Goal: Task Accomplishment & Management: Manage account settings

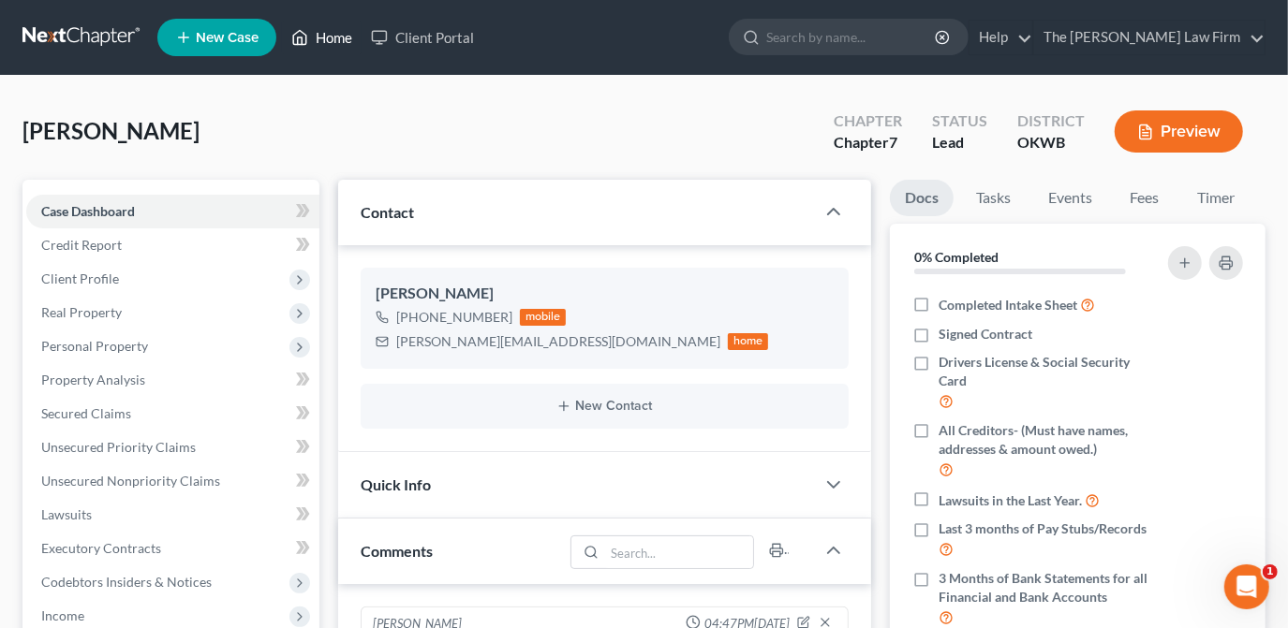
drag, startPoint x: 345, startPoint y: 36, endPoint x: 694, endPoint y: 90, distance: 353.5
click at [347, 36] on link "Home" at bounding box center [322, 38] width 80 height 34
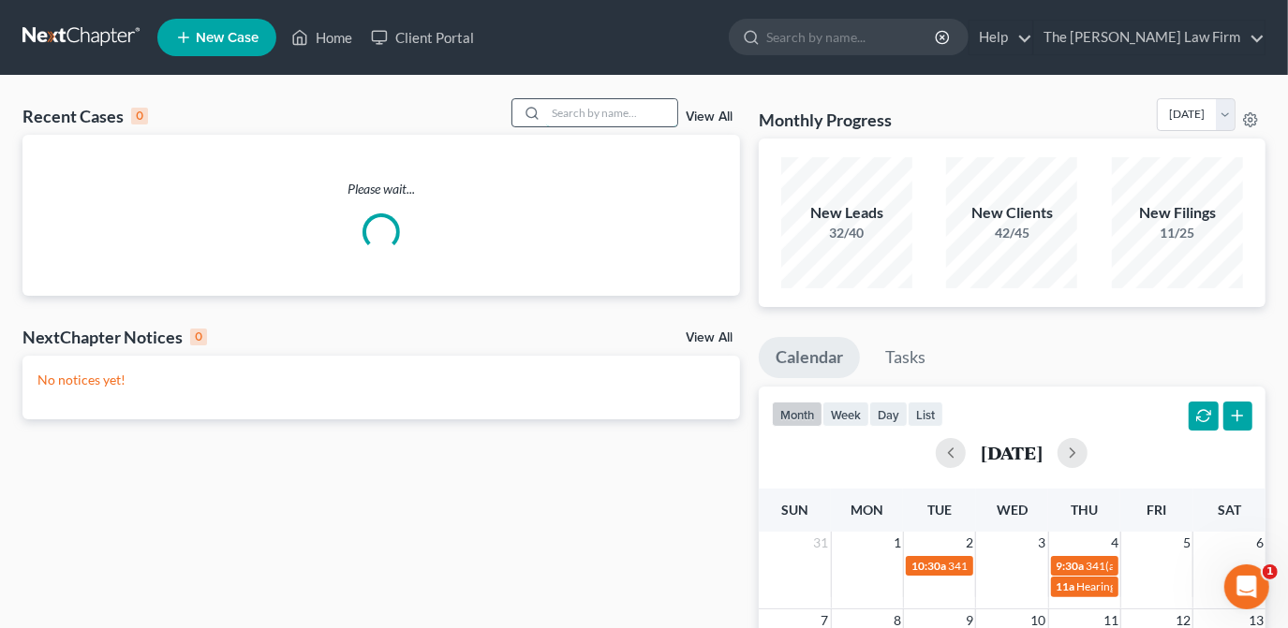
click at [630, 115] on input "search" at bounding box center [611, 112] width 131 height 27
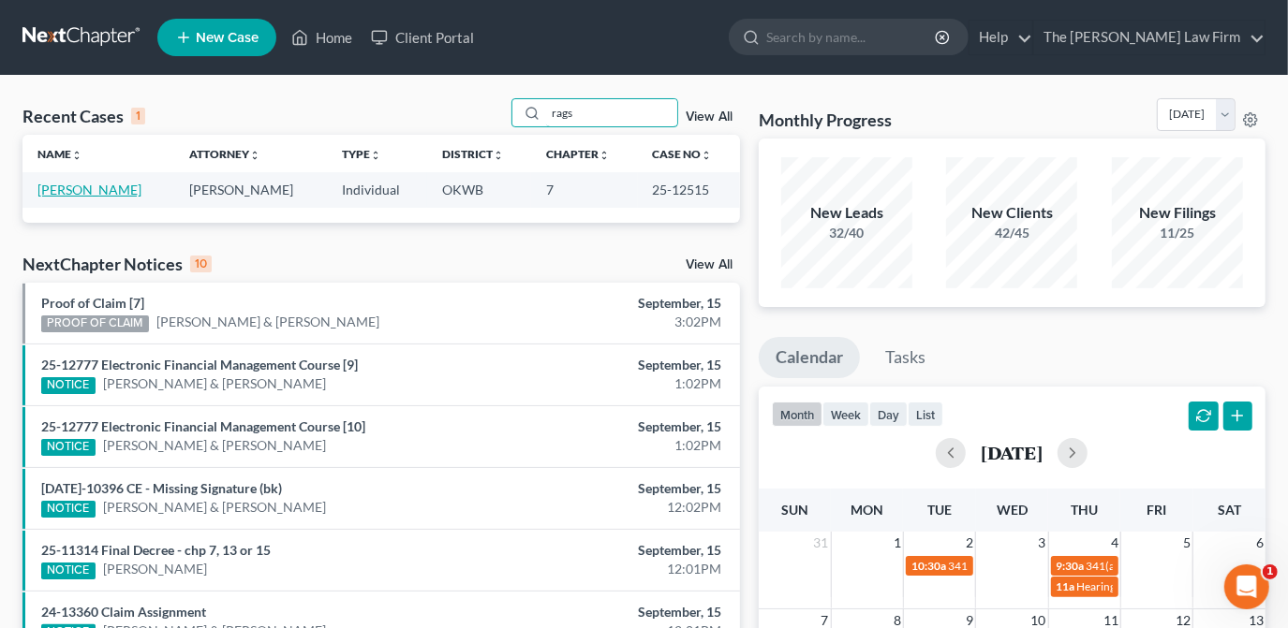
type input "rags"
click at [115, 192] on link "[PERSON_NAME]" at bounding box center [89, 190] width 104 height 16
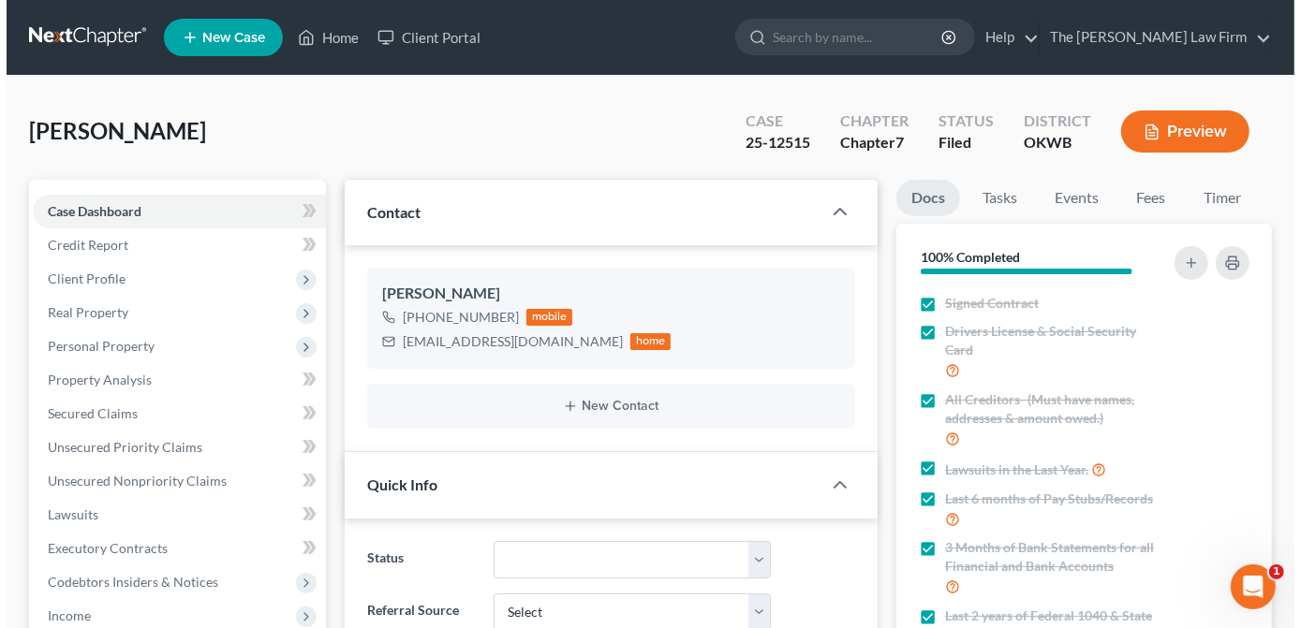
scroll to position [631, 0]
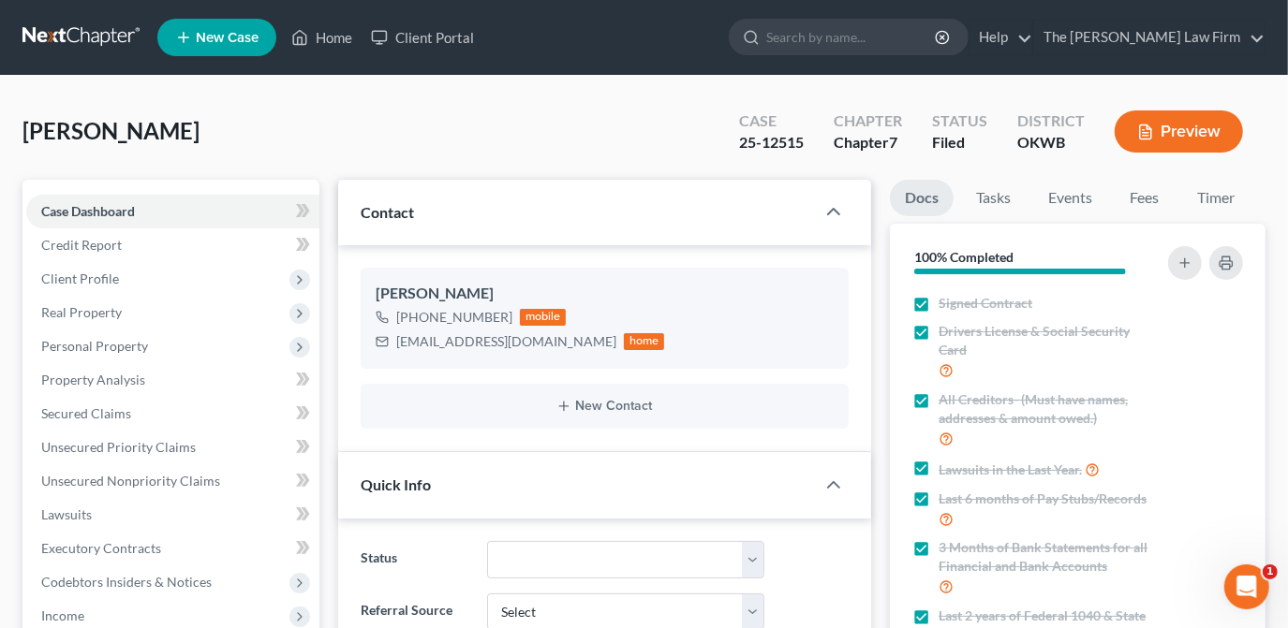
click at [669, 169] on div "[PERSON_NAME] Upgraded Case 25-12515 Chapter Chapter 7 Status Filed District [G…" at bounding box center [643, 138] width 1243 height 81
click at [228, 282] on span "Client Profile" at bounding box center [172, 279] width 293 height 34
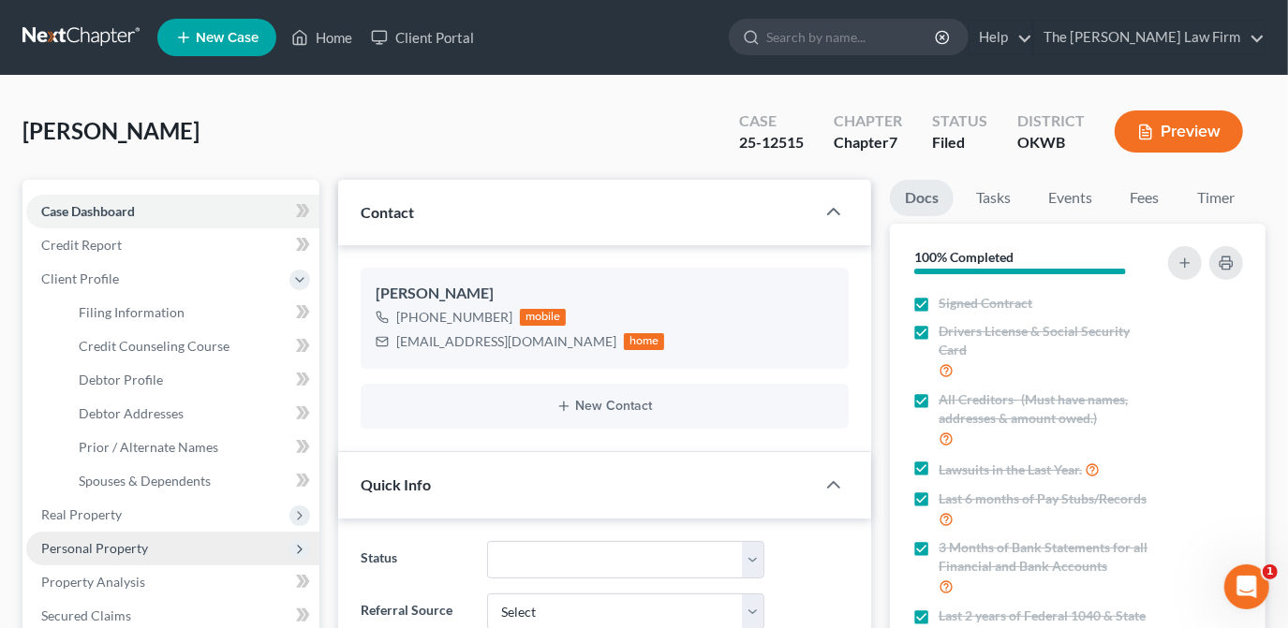
click at [147, 550] on span "Personal Property" at bounding box center [172, 549] width 293 height 34
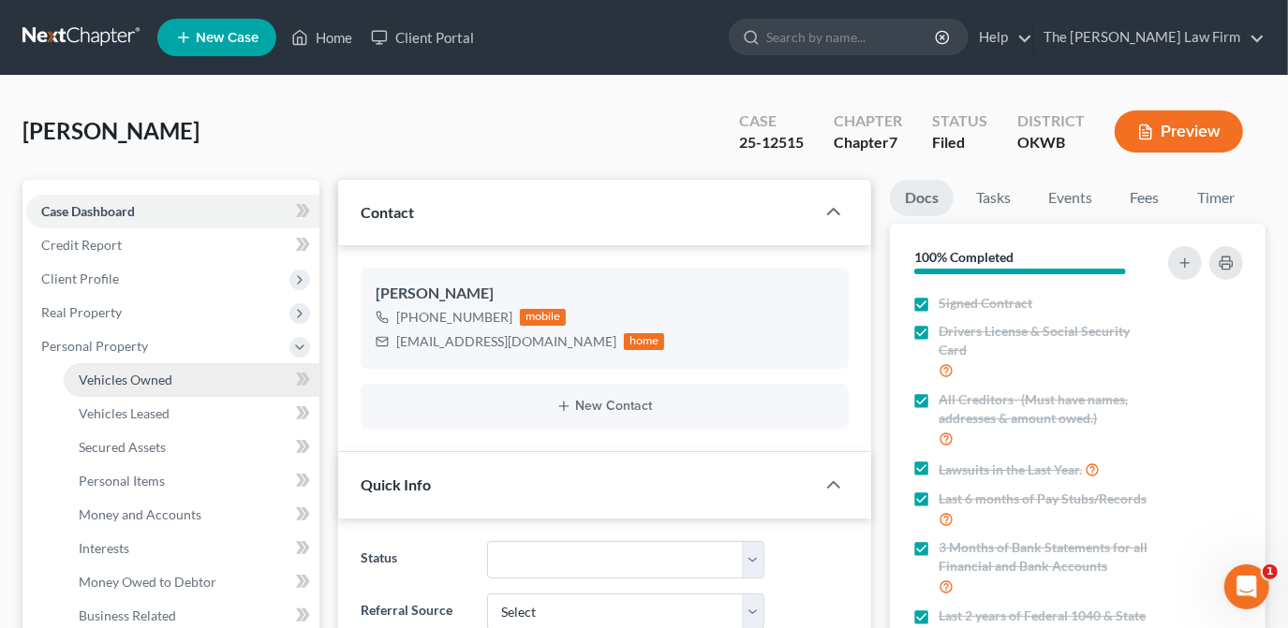
click at [203, 383] on link "Vehicles Owned" at bounding box center [192, 380] width 256 height 34
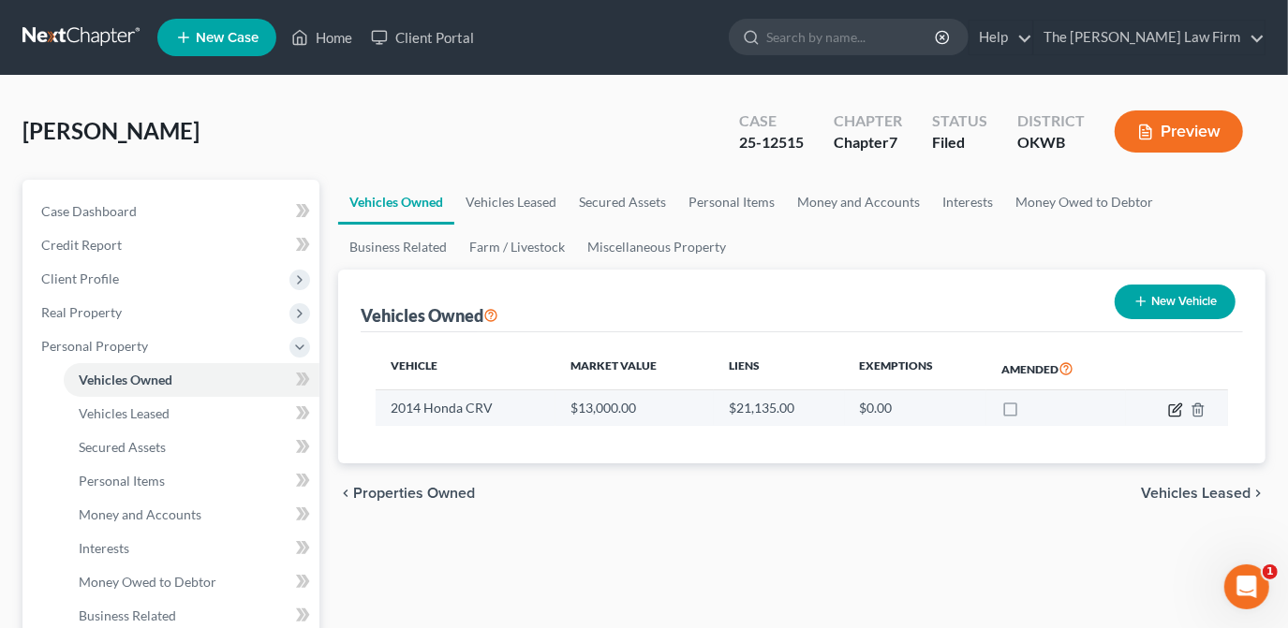
click at [1178, 407] on icon "button" at bounding box center [1177, 408] width 8 height 8
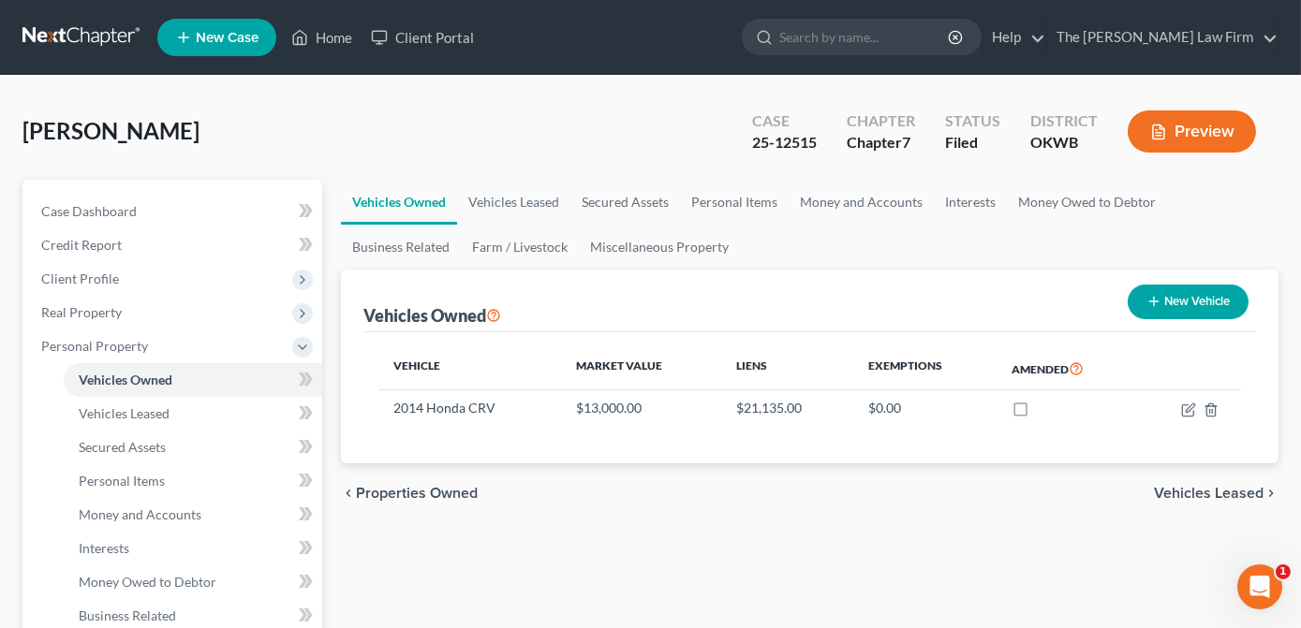
select select "0"
select select "12"
select select "0"
select select "4"
select select "0"
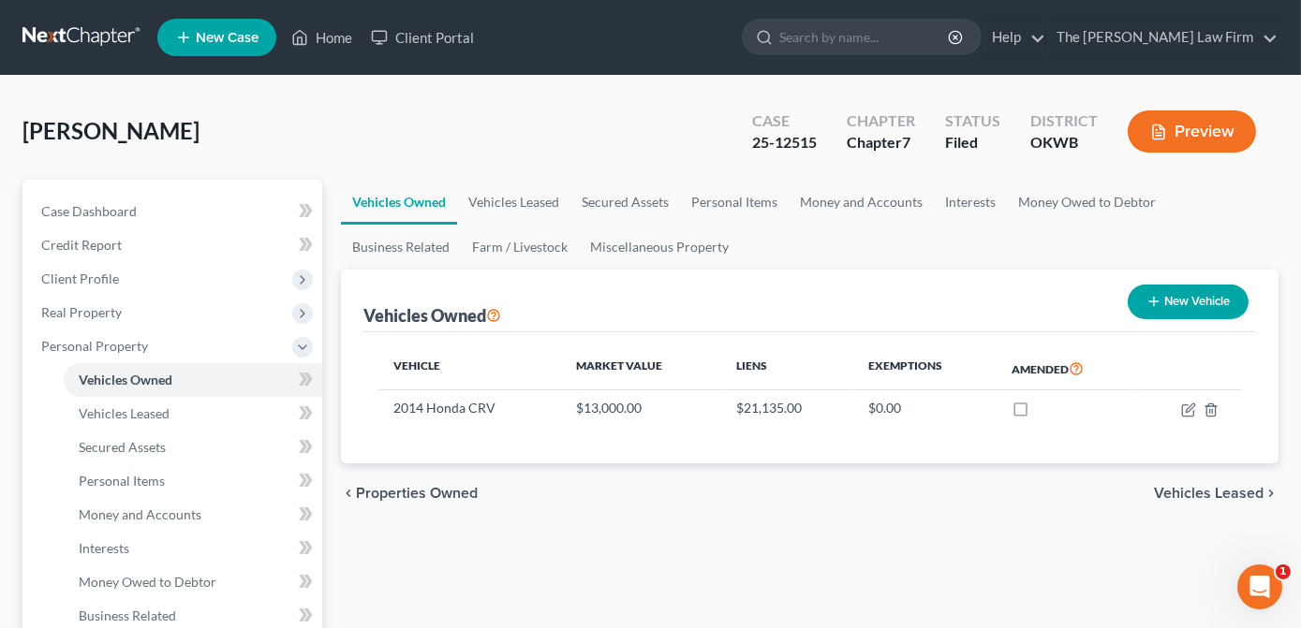
select select "2"
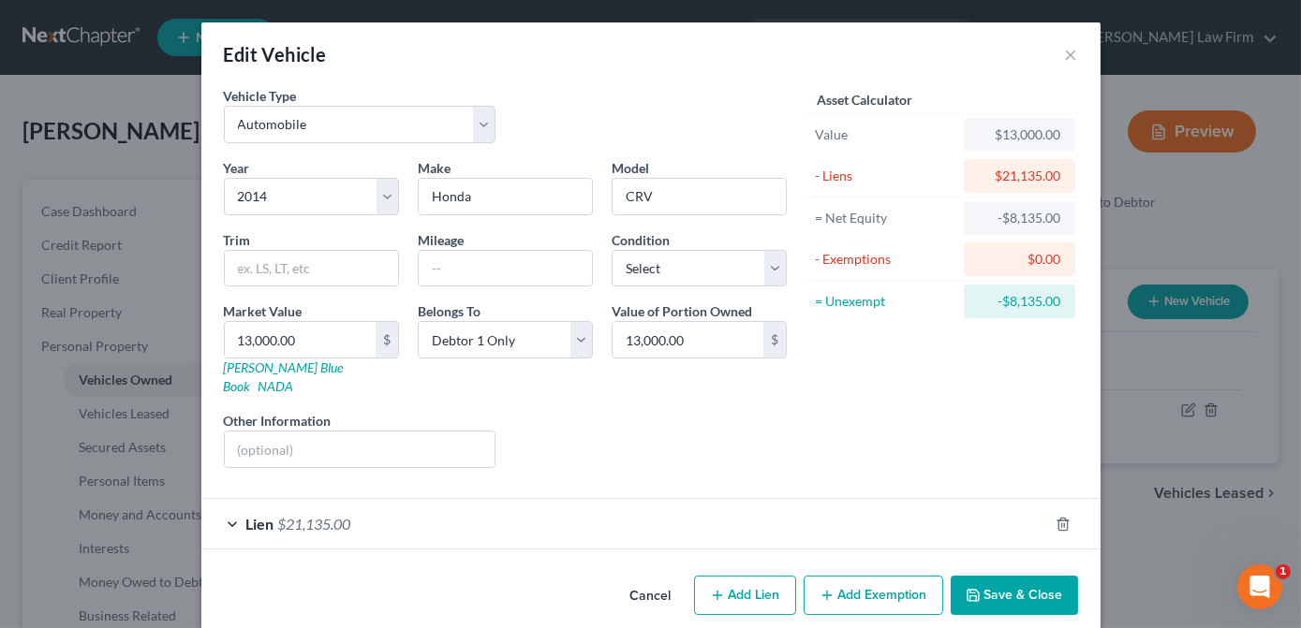
click at [800, 499] on div "Lien $21,135.00" at bounding box center [624, 524] width 847 height 50
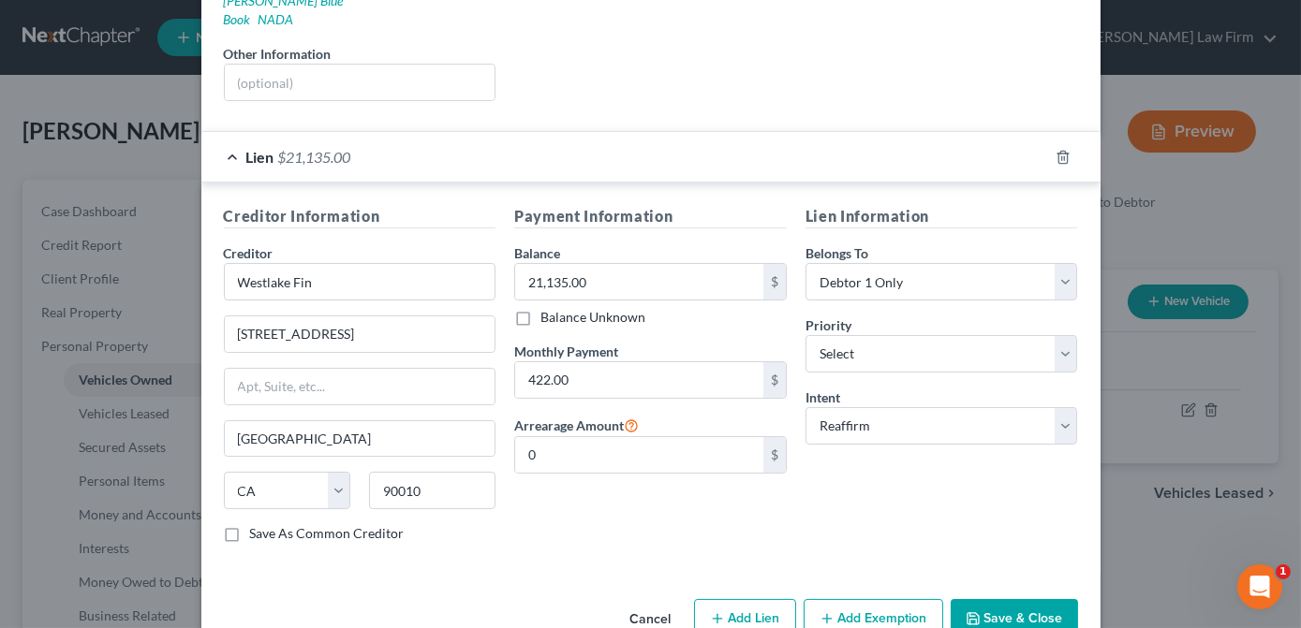
scroll to position [390, 0]
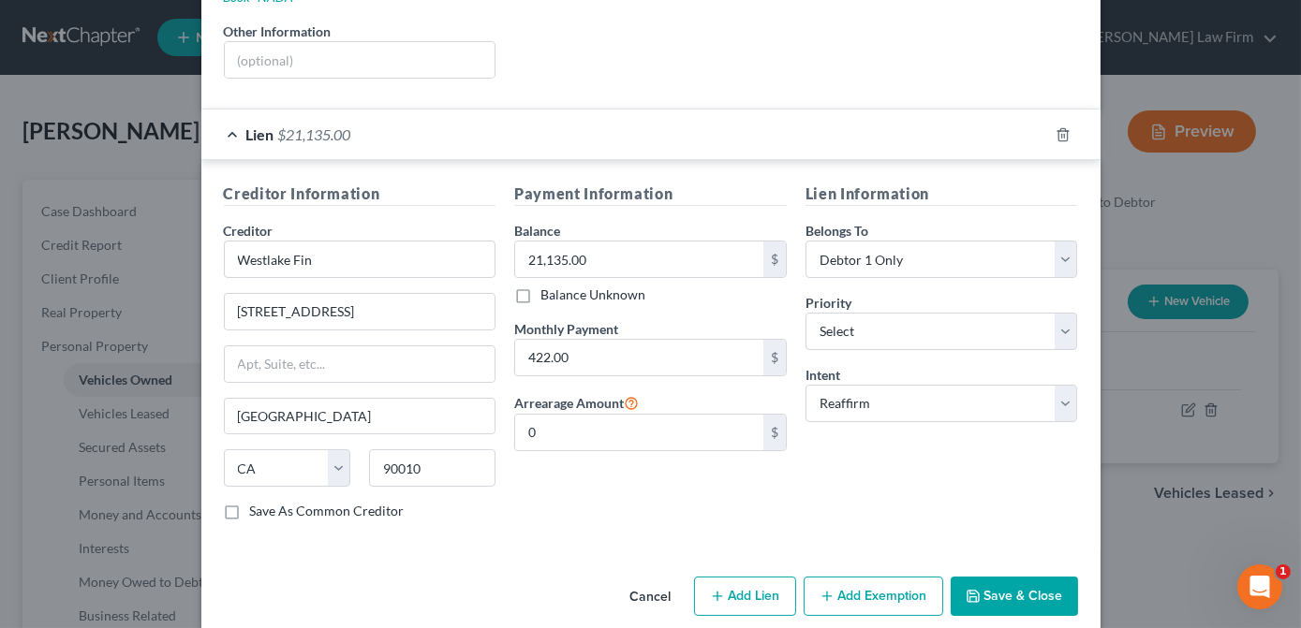
click at [796, 475] on div "Lien Information Belongs To * Select Debtor 1 Only Debtor 2 Only Debtor 1 And D…" at bounding box center [941, 359] width 291 height 353
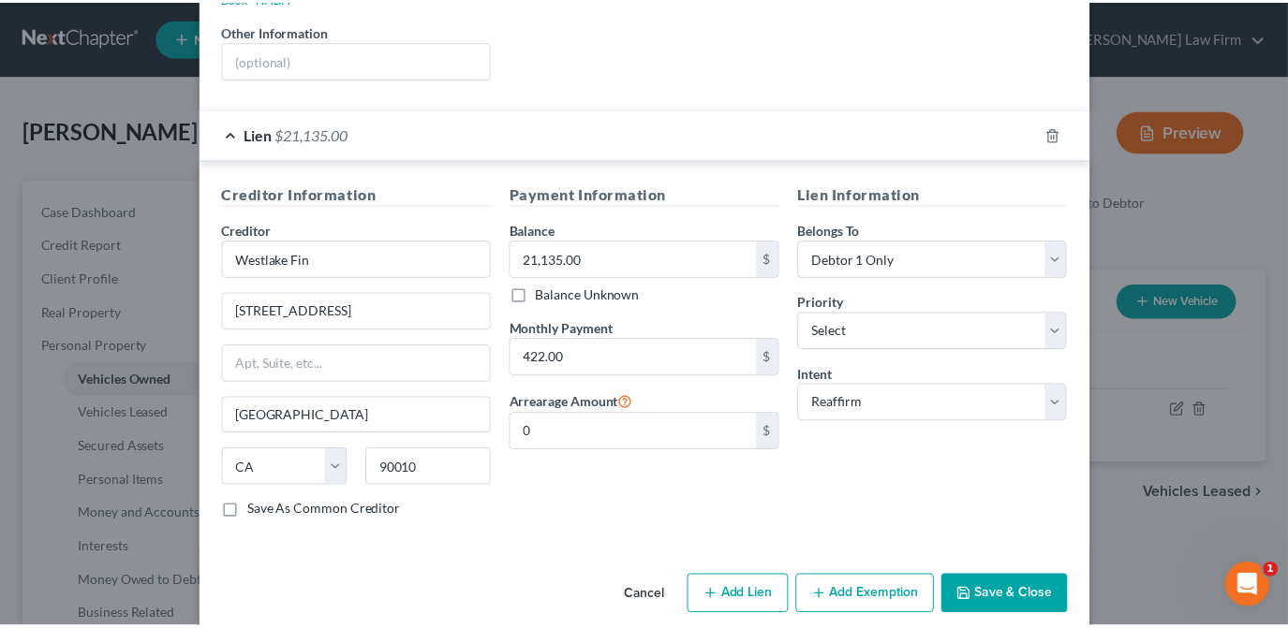
scroll to position [0, 0]
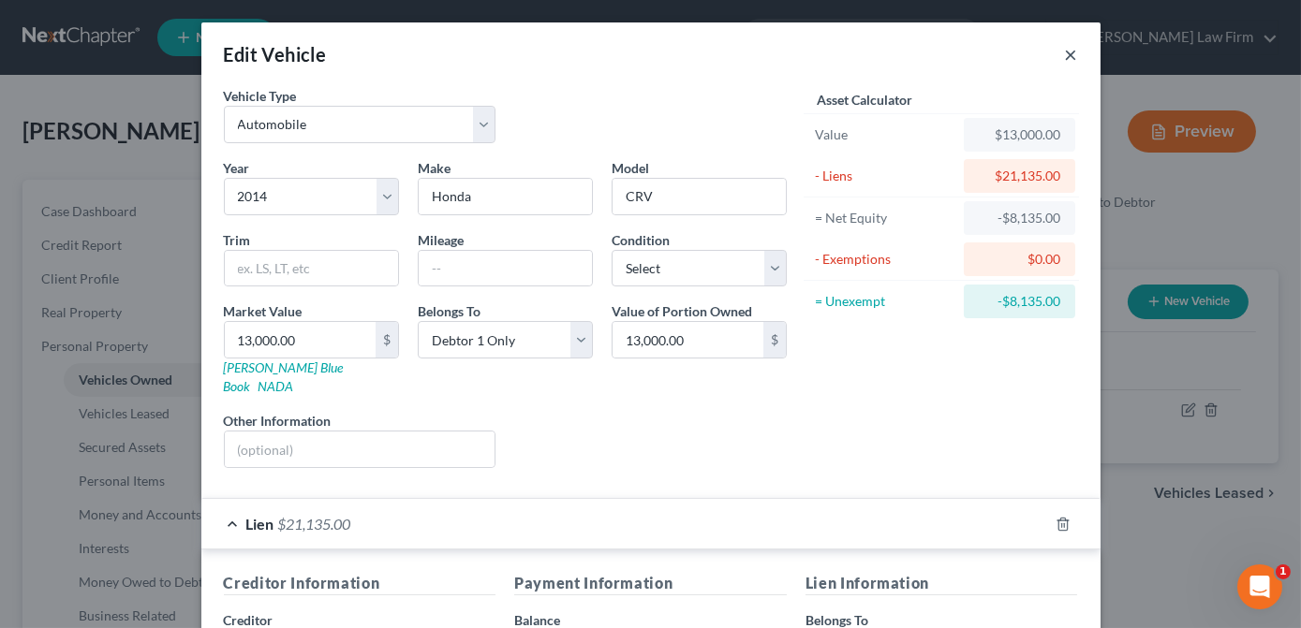
click at [1065, 59] on button "×" at bounding box center [1071, 54] width 13 height 22
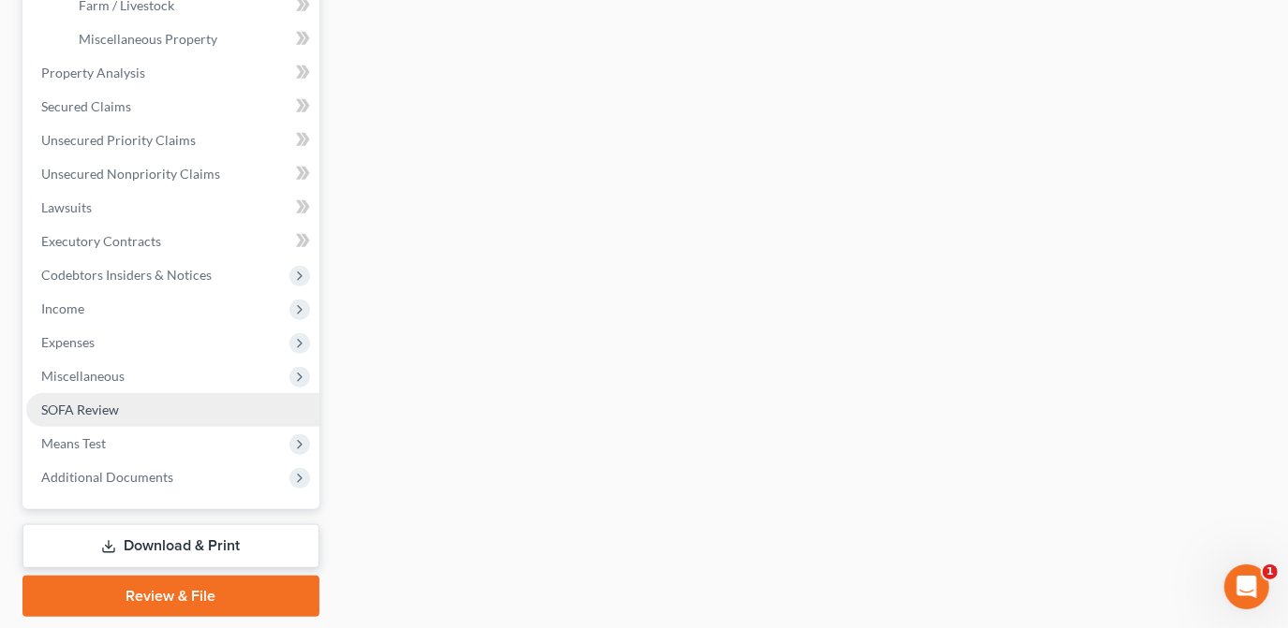
scroll to position [702, 0]
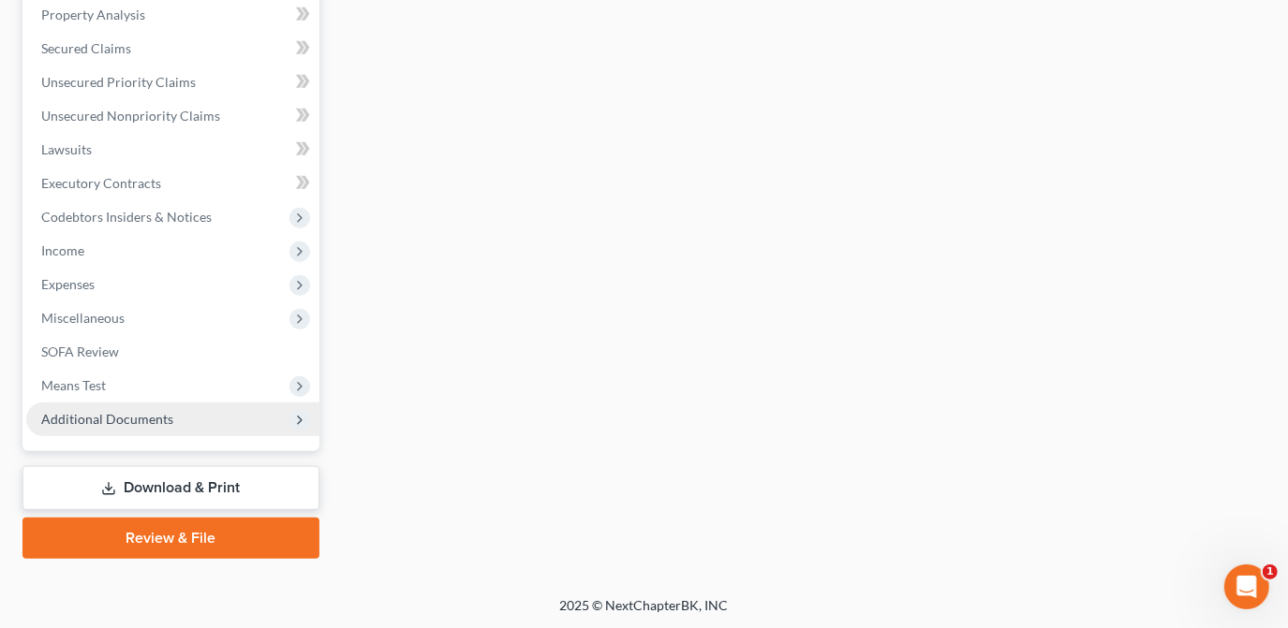
click at [190, 418] on span "Additional Documents" at bounding box center [172, 420] width 293 height 34
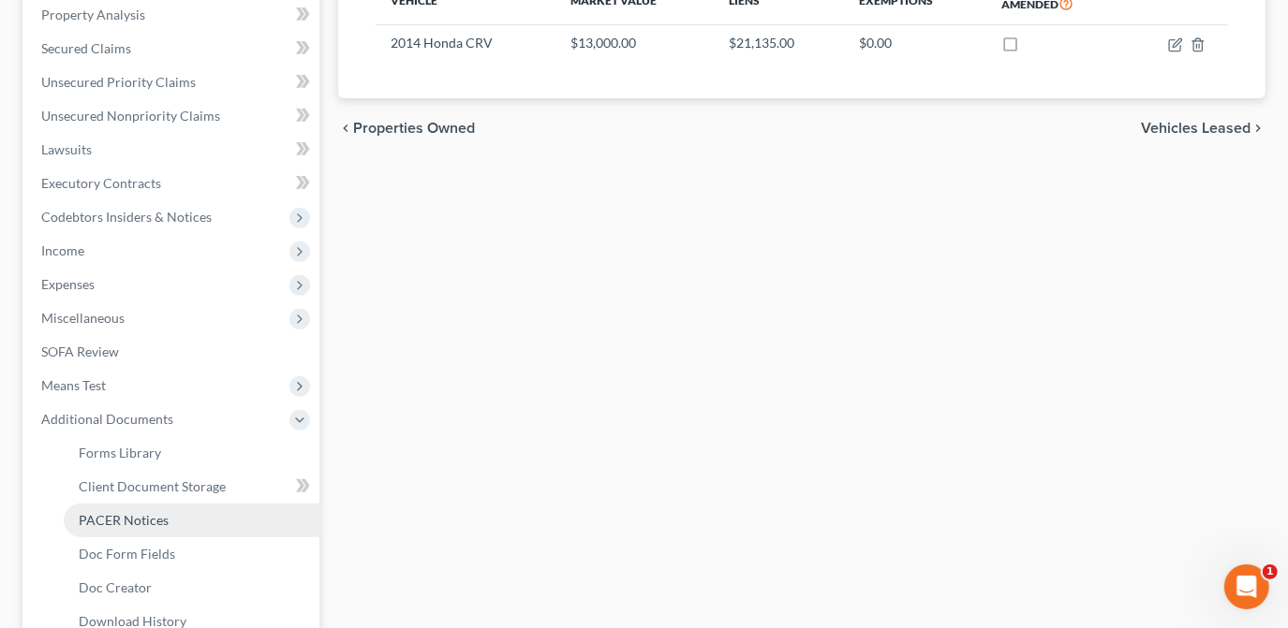
click at [170, 528] on link "PACER Notices" at bounding box center [192, 521] width 256 height 34
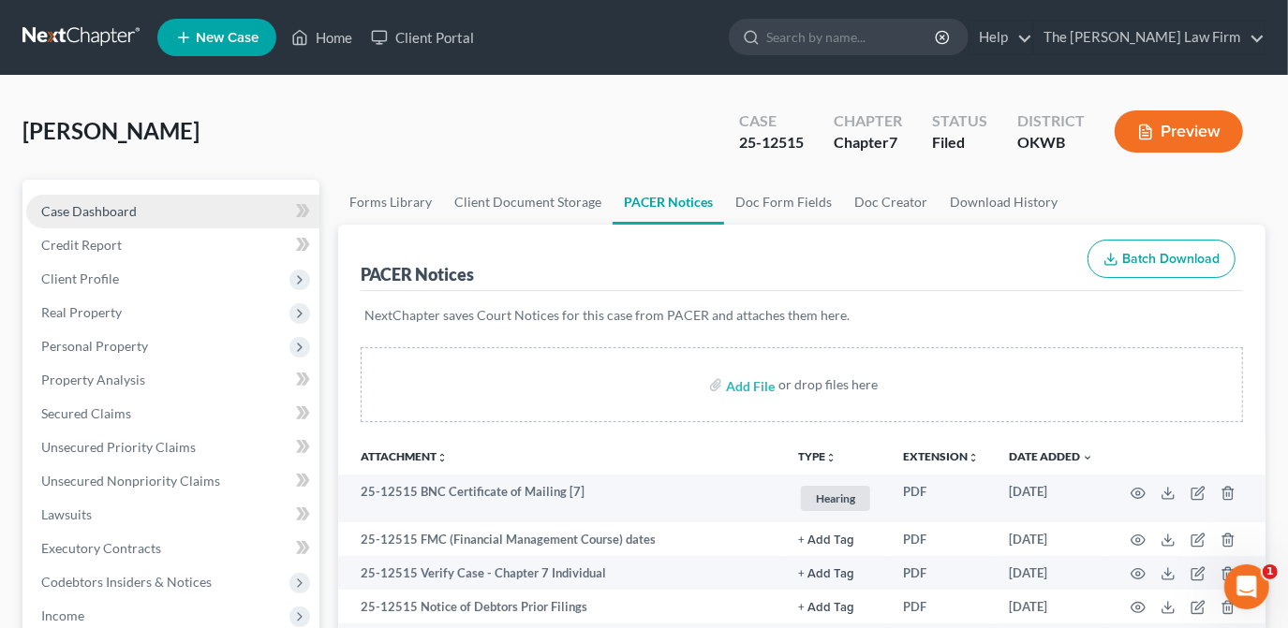
click at [157, 210] on link "Case Dashboard" at bounding box center [172, 212] width 293 height 34
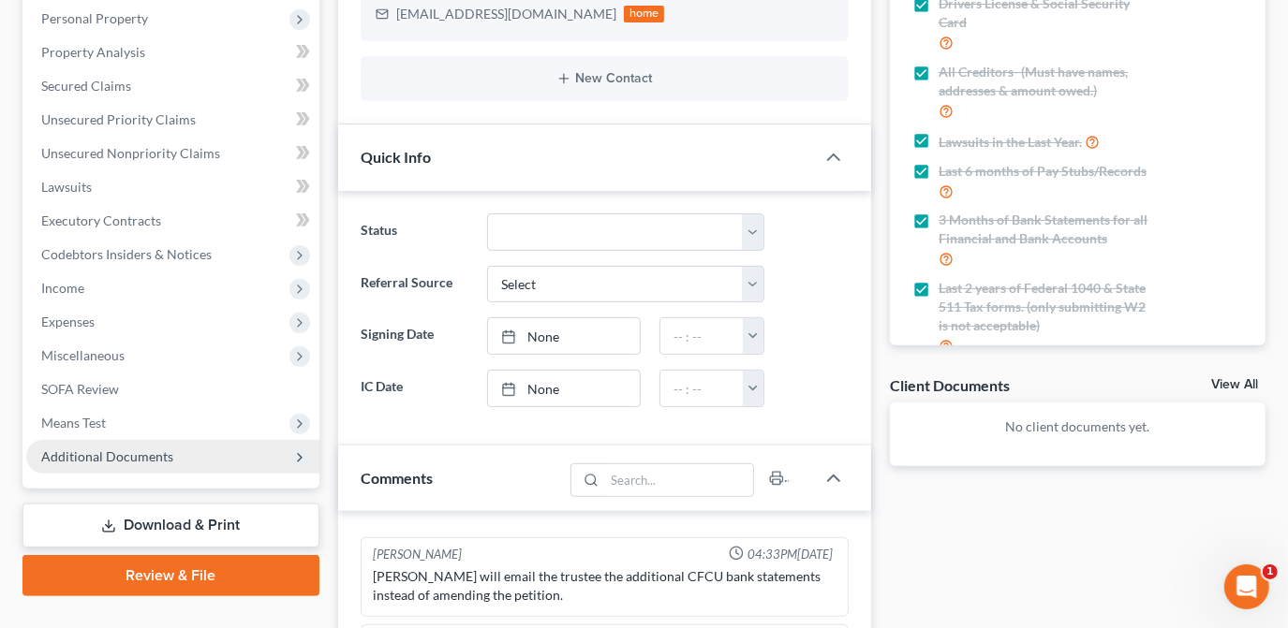
scroll to position [362, 0]
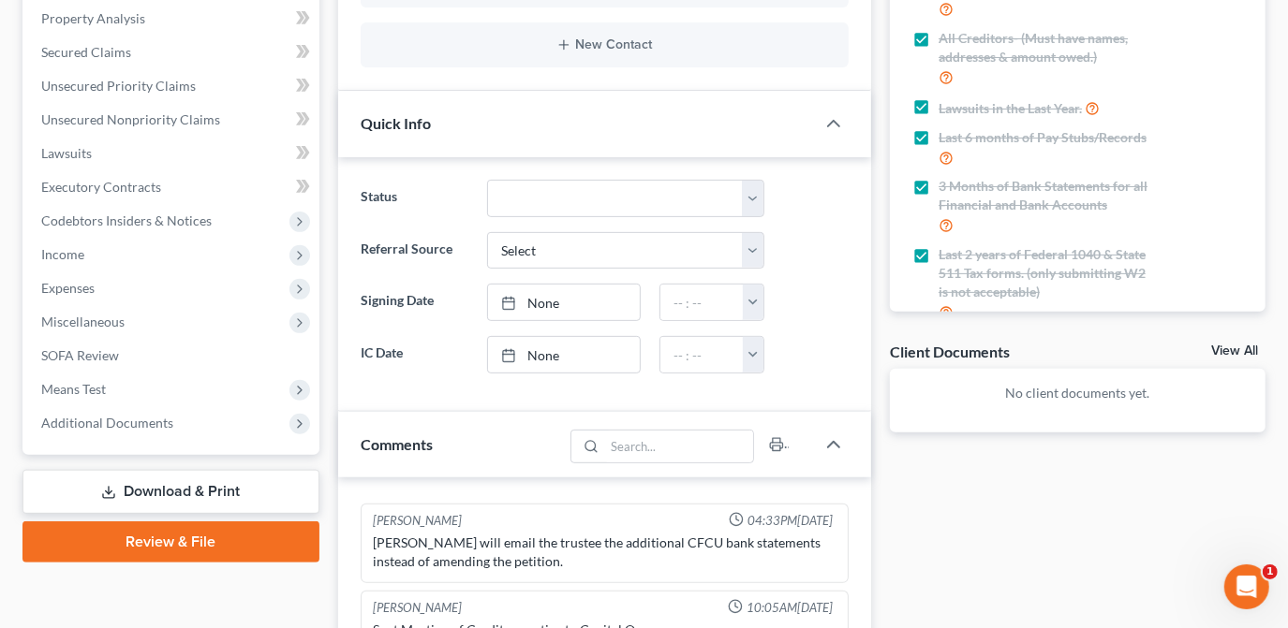
drag, startPoint x: 185, startPoint y: 425, endPoint x: 396, endPoint y: 443, distance: 211.5
click at [187, 421] on span "Additional Documents" at bounding box center [172, 423] width 293 height 34
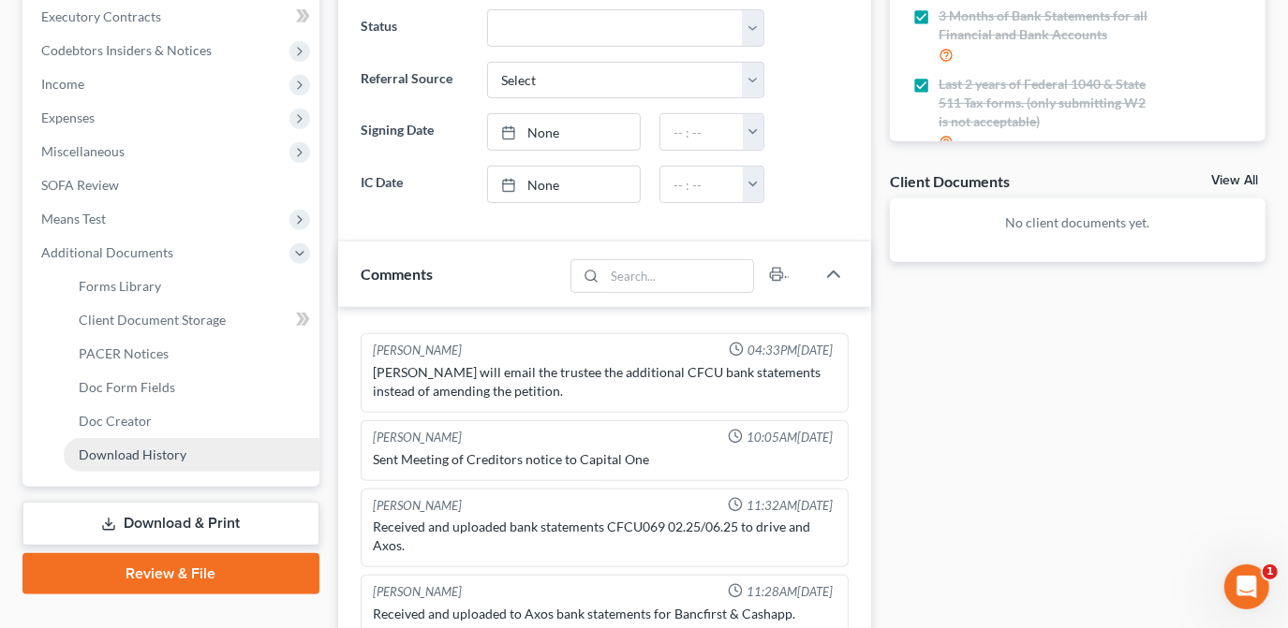
click at [170, 455] on span "Download History" at bounding box center [133, 455] width 108 height 16
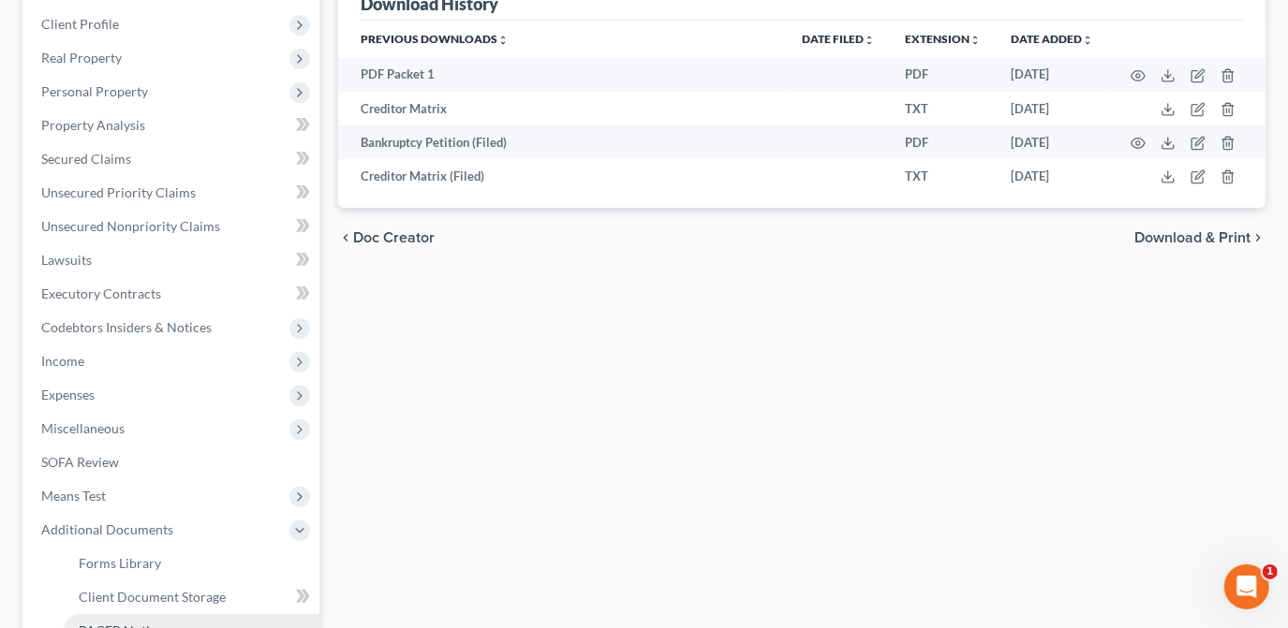
scroll to position [425, 0]
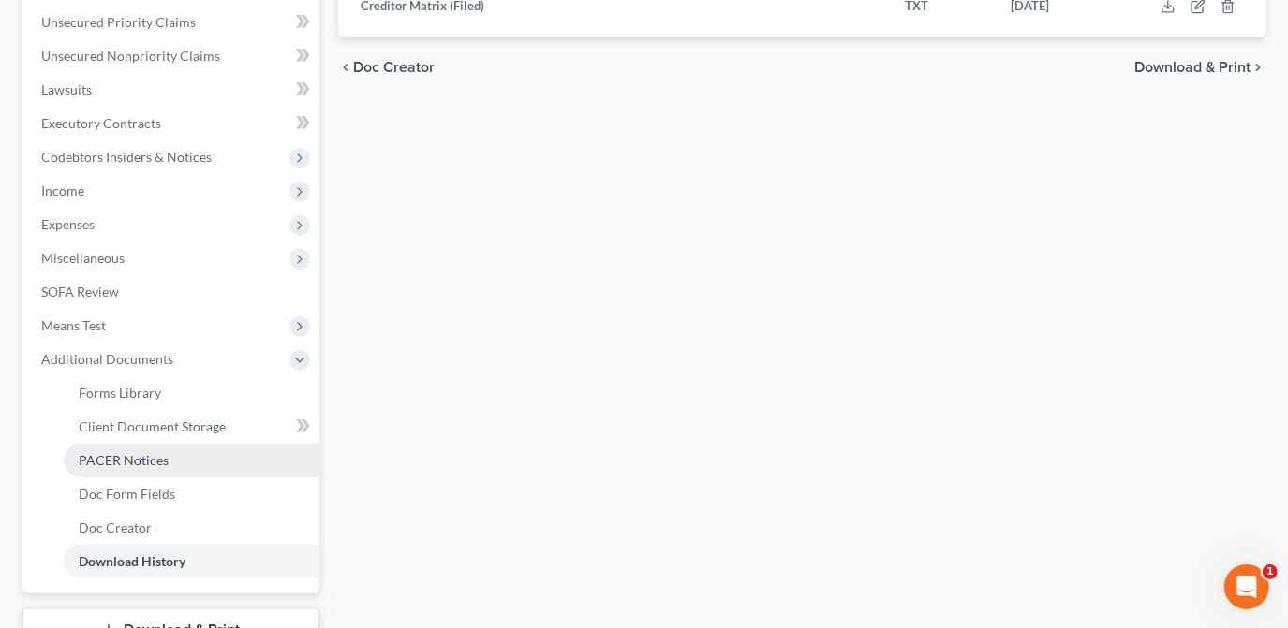
click at [147, 468] on link "PACER Notices" at bounding box center [192, 461] width 256 height 34
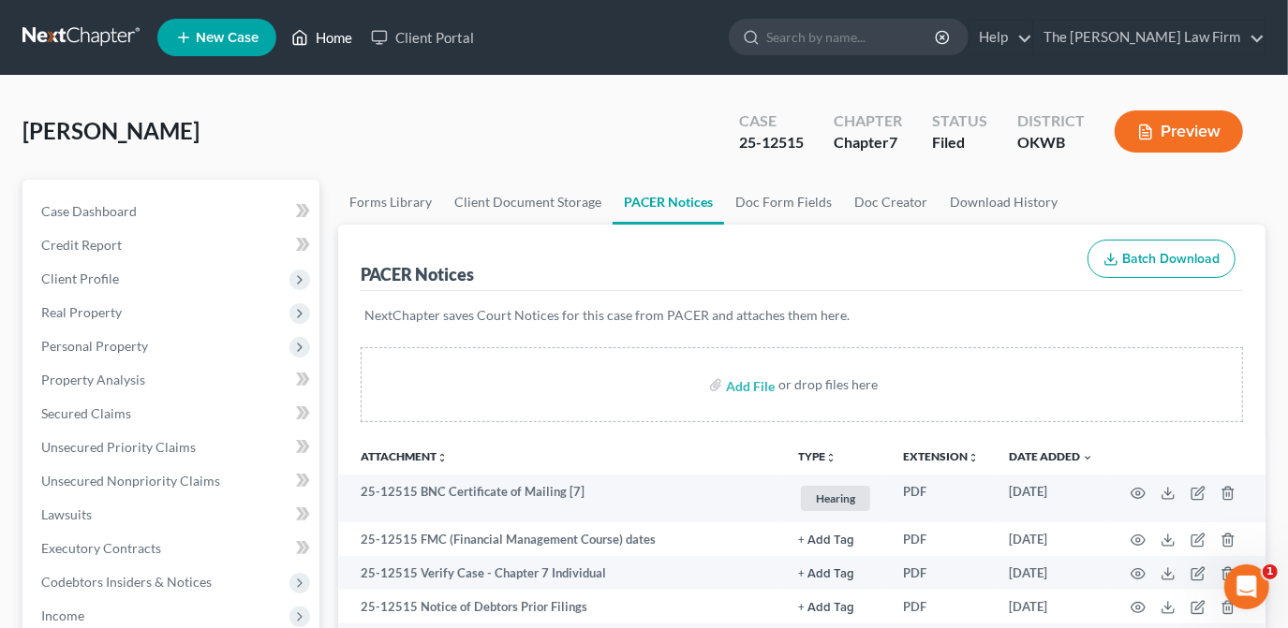
drag, startPoint x: 349, startPoint y: 42, endPoint x: 774, endPoint y: 25, distance: 424.6
click at [349, 42] on link "Home" at bounding box center [322, 38] width 80 height 34
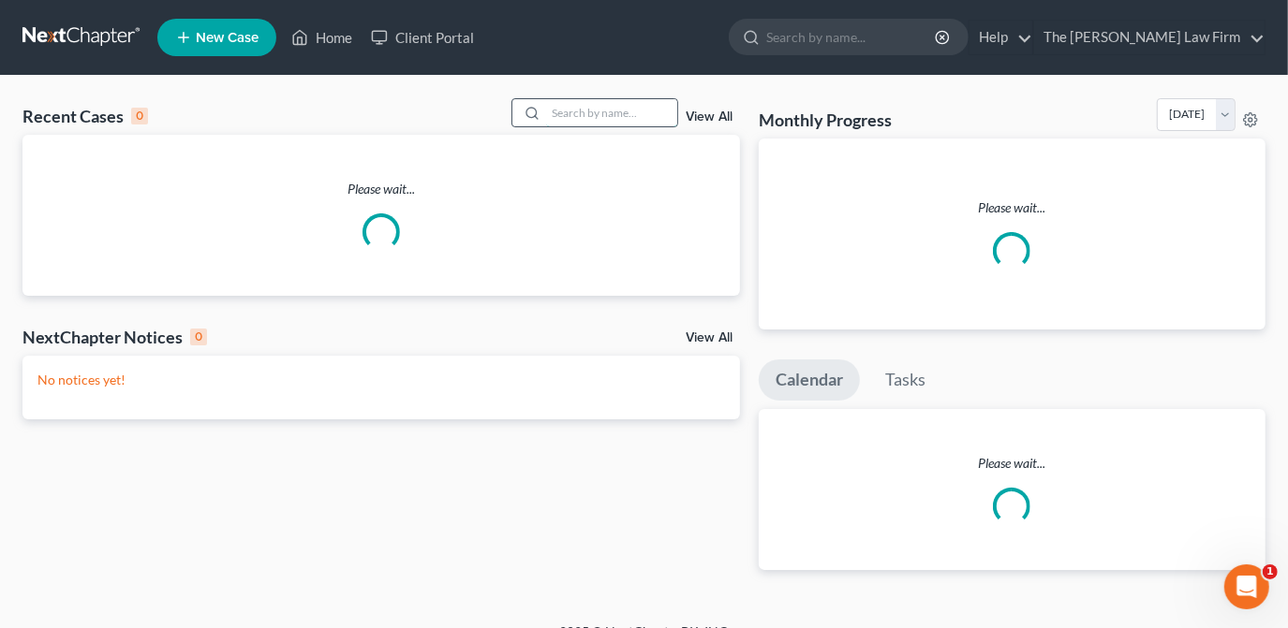
click at [617, 109] on input "search" at bounding box center [611, 112] width 131 height 27
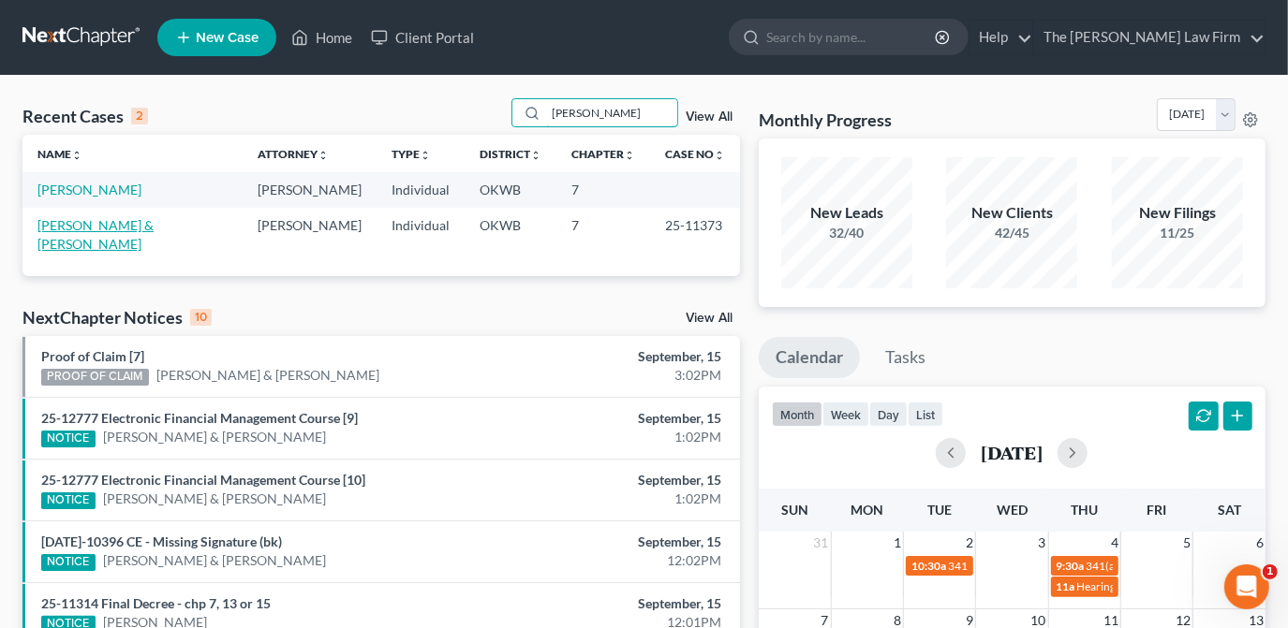
type input "[PERSON_NAME]"
click at [108, 226] on link "[PERSON_NAME] & [PERSON_NAME]" at bounding box center [95, 234] width 116 height 35
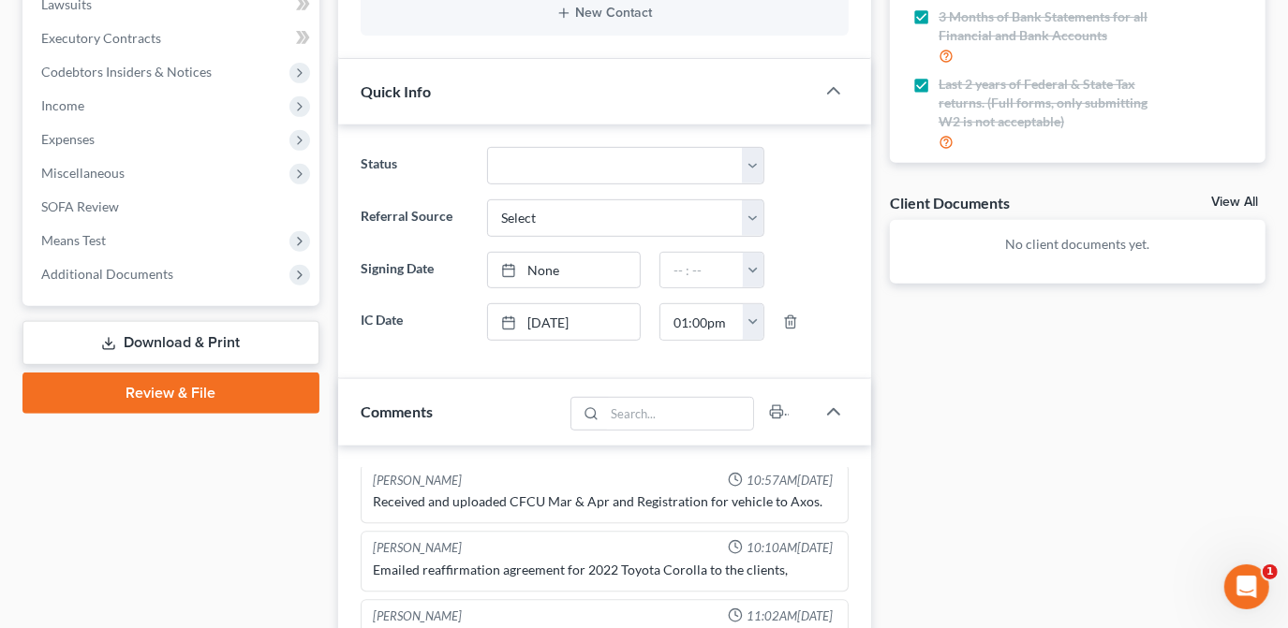
scroll to position [1021, 0]
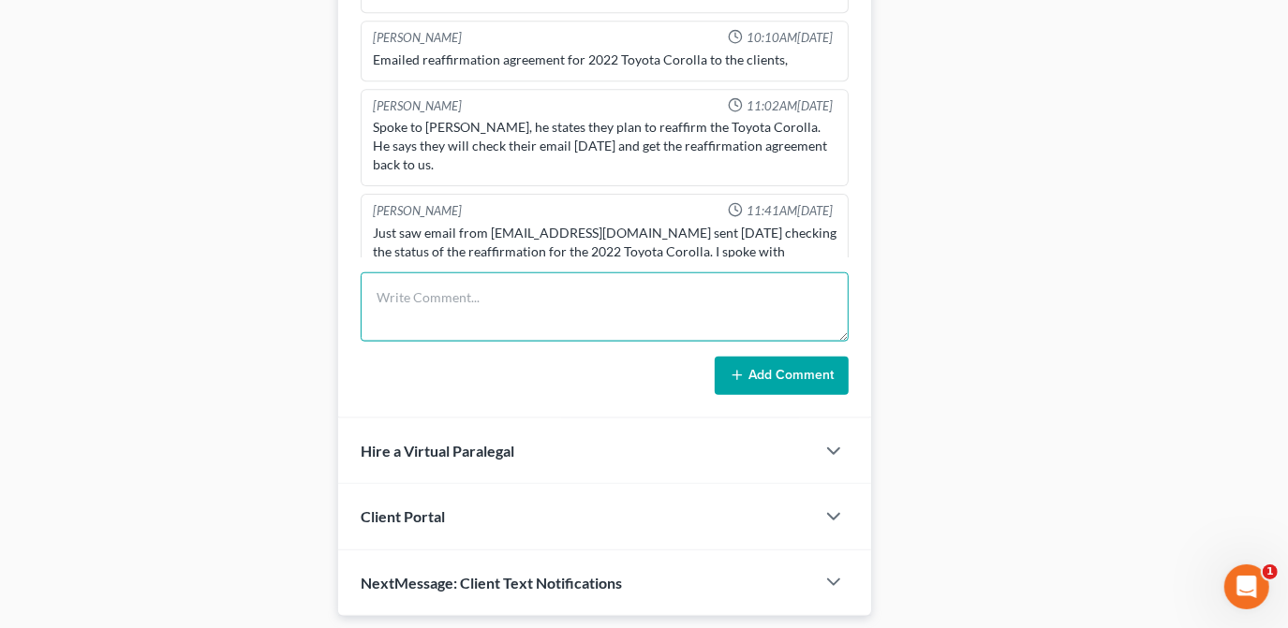
drag, startPoint x: 417, startPoint y: 298, endPoint x: 1201, endPoint y: 298, distance: 783.9
click at [418, 298] on textarea at bounding box center [605, 307] width 488 height 69
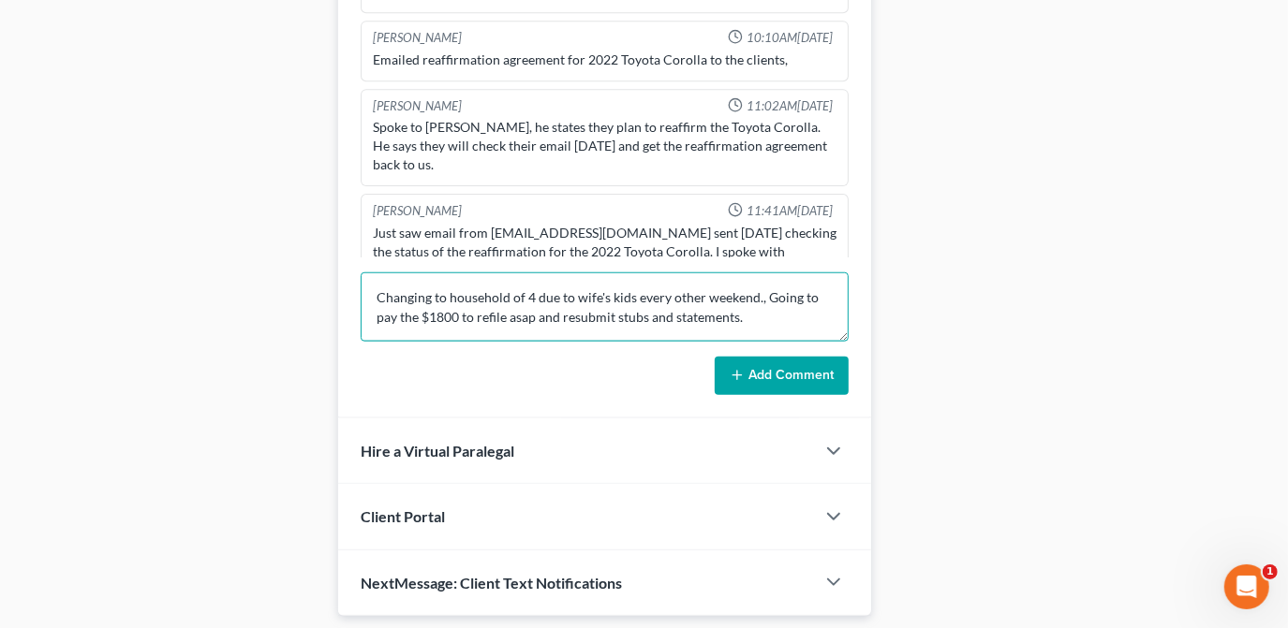
click at [759, 298] on textarea "Changing to household of 4 due to wife's kids every other weekend., Going to pa…" at bounding box center [605, 307] width 488 height 69
type textarea "Changing to household of 4 due to wife's kids every other weekend. Going to pay…"
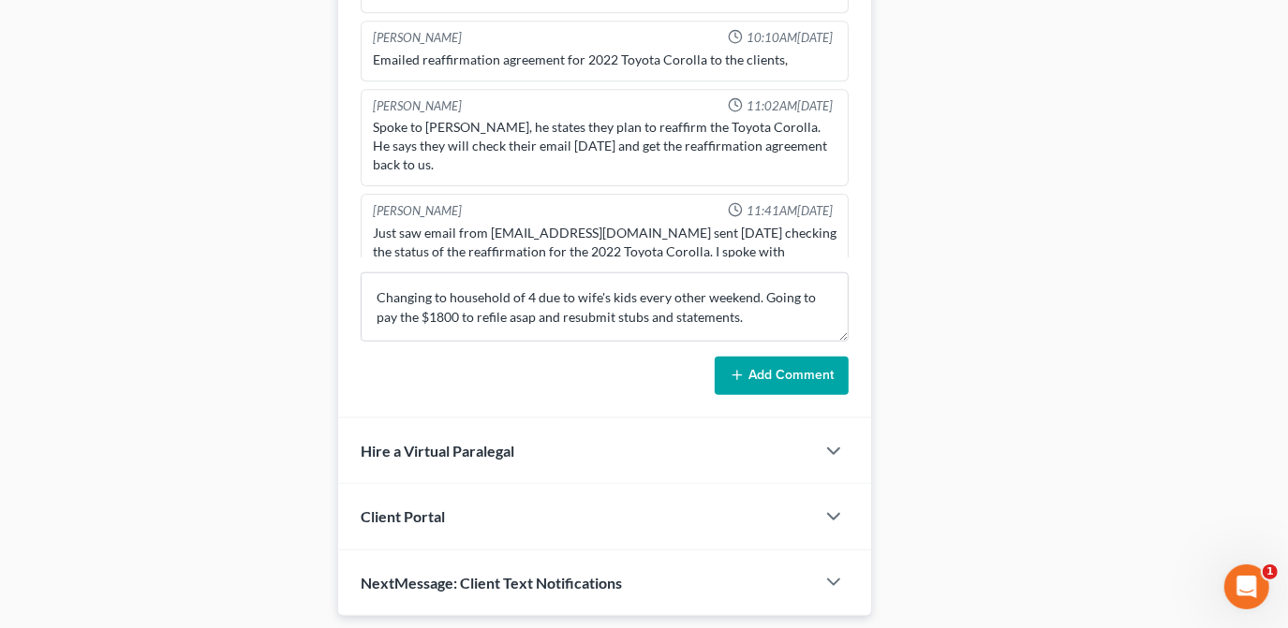
click at [796, 373] on button "Add Comment" at bounding box center [782, 376] width 134 height 39
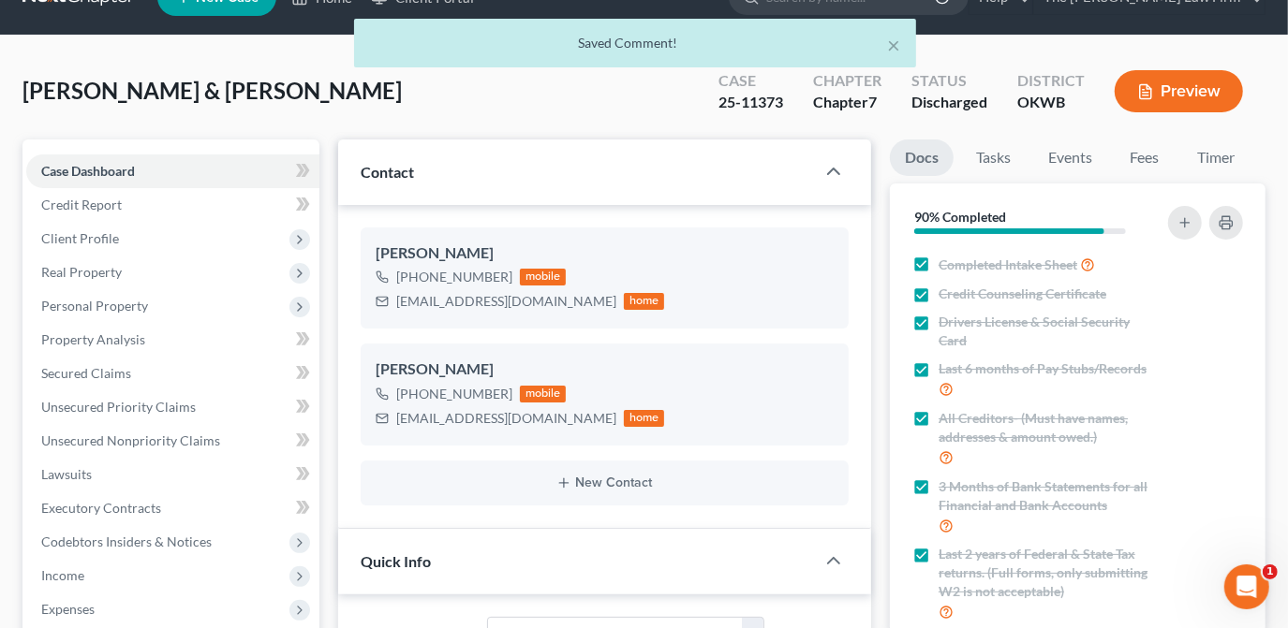
scroll to position [0, 0]
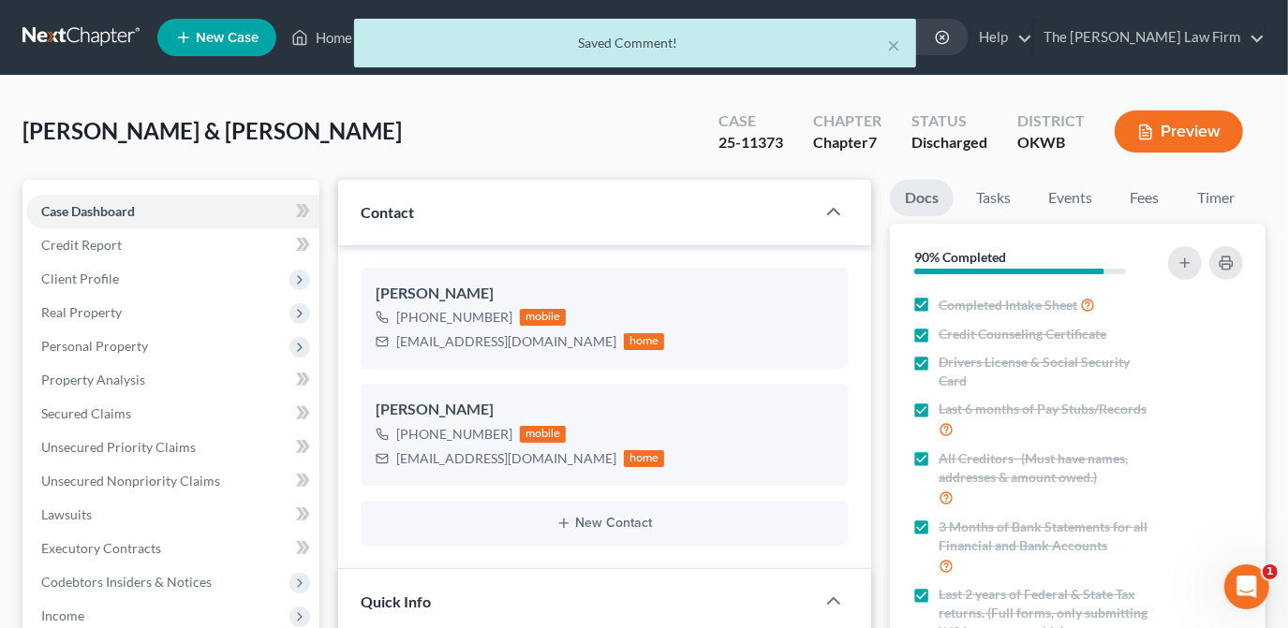
drag, startPoint x: 315, startPoint y: 41, endPoint x: 406, endPoint y: 88, distance: 102.2
click at [316, 41] on div "× Saved Comment!" at bounding box center [635, 48] width 1288 height 58
drag, startPoint x: 893, startPoint y: 43, endPoint x: 760, endPoint y: 72, distance: 137.0
click at [894, 43] on button "×" at bounding box center [894, 45] width 13 height 22
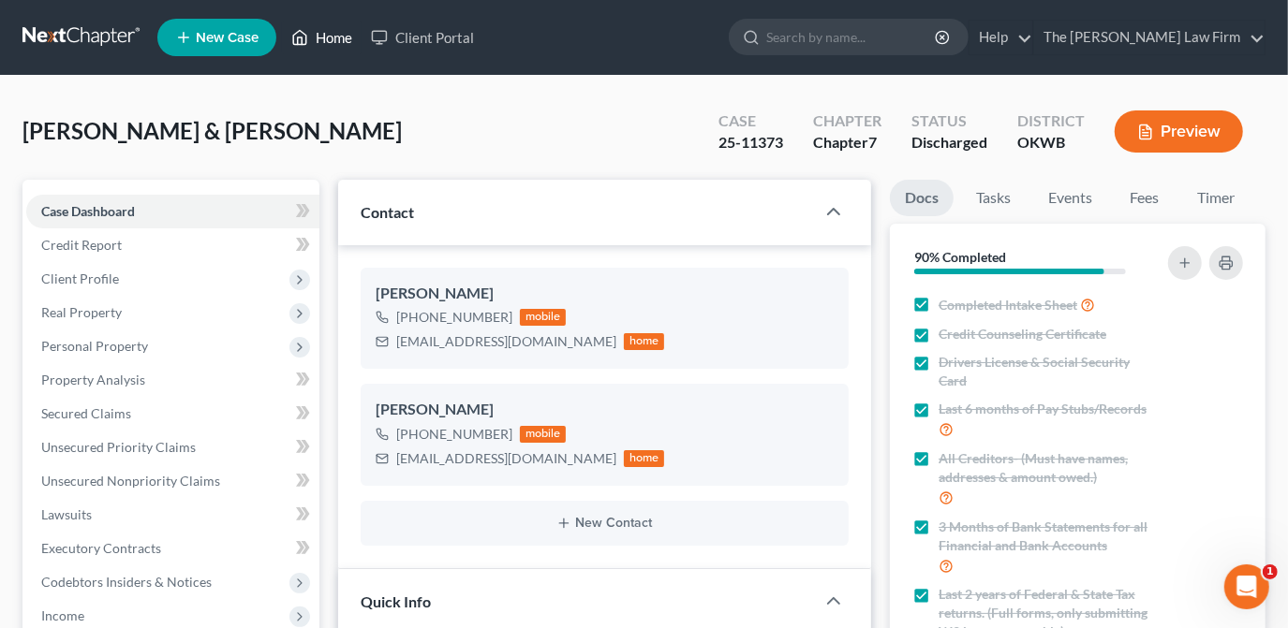
click at [345, 40] on link "Home" at bounding box center [322, 38] width 80 height 34
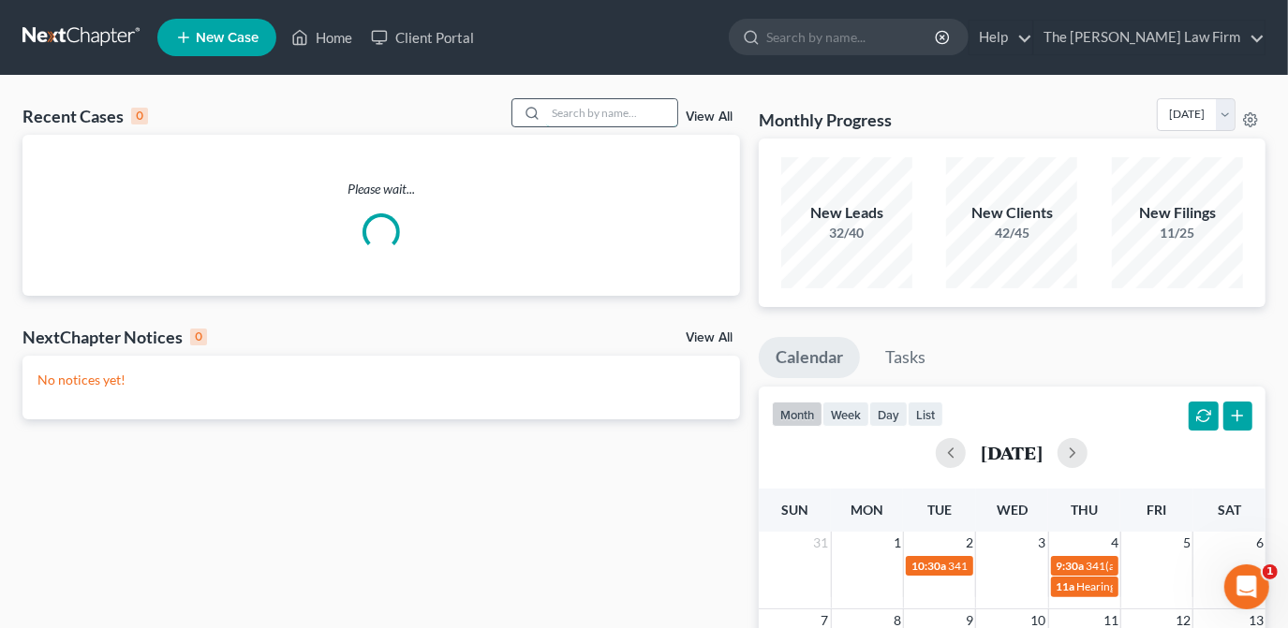
click at [634, 111] on input "search" at bounding box center [611, 112] width 131 height 27
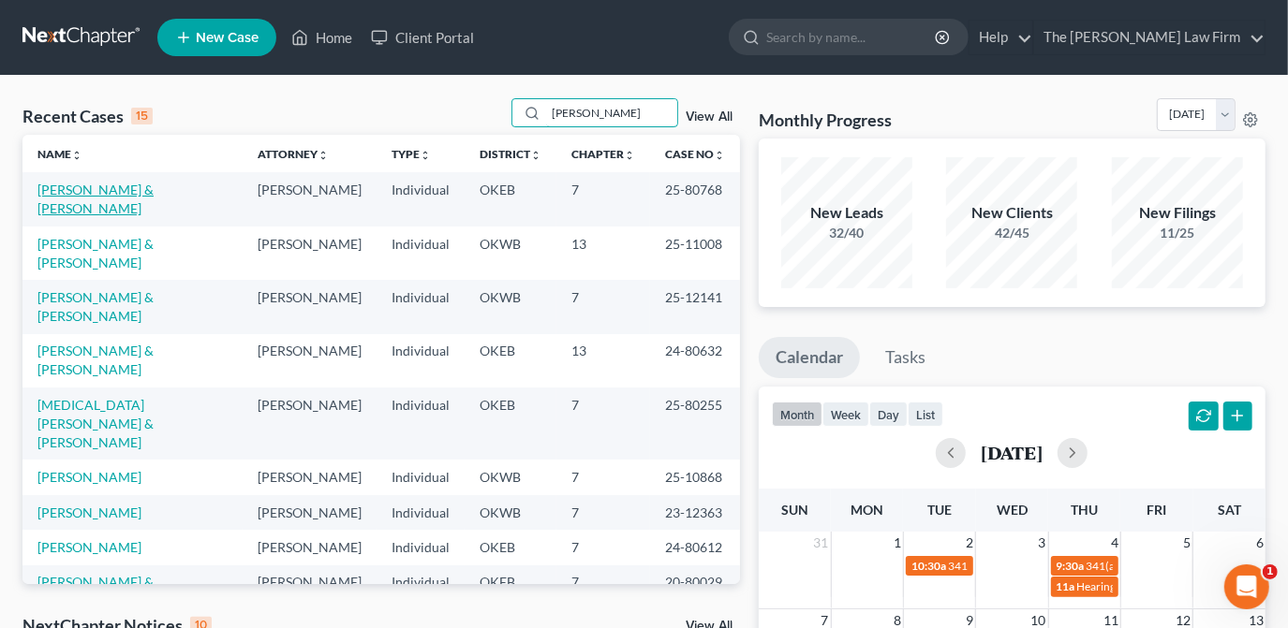
type input "[PERSON_NAME]"
click at [154, 194] on link "[PERSON_NAME] & [PERSON_NAME]" at bounding box center [95, 199] width 116 height 35
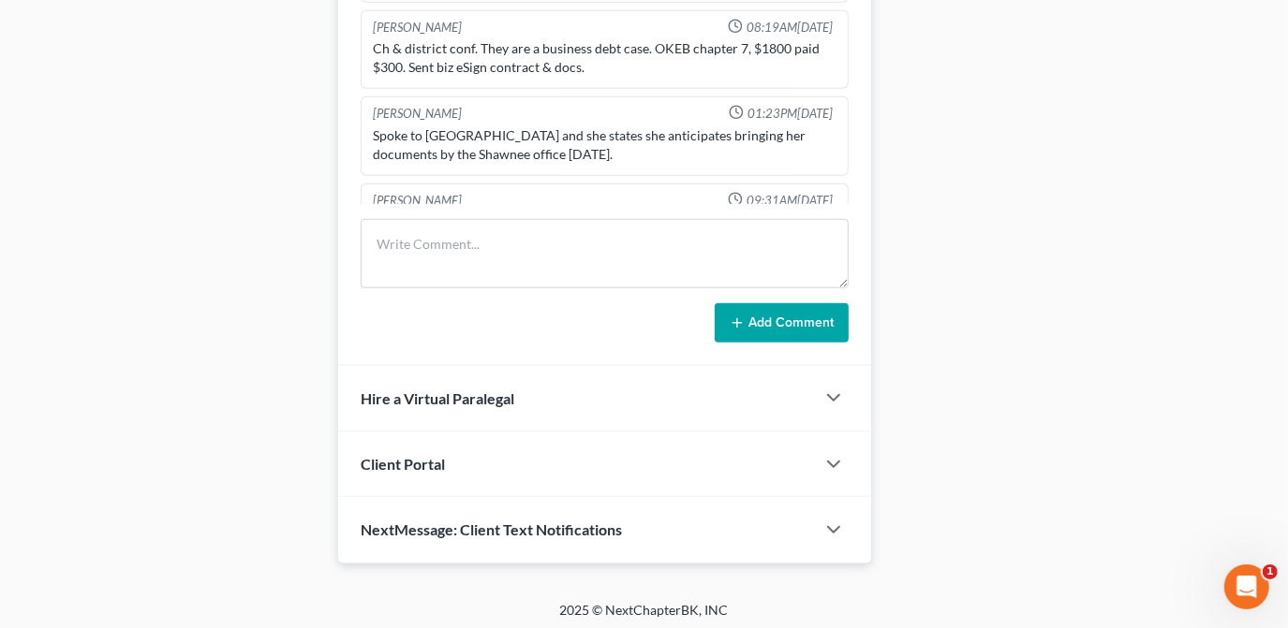
scroll to position [1045, 0]
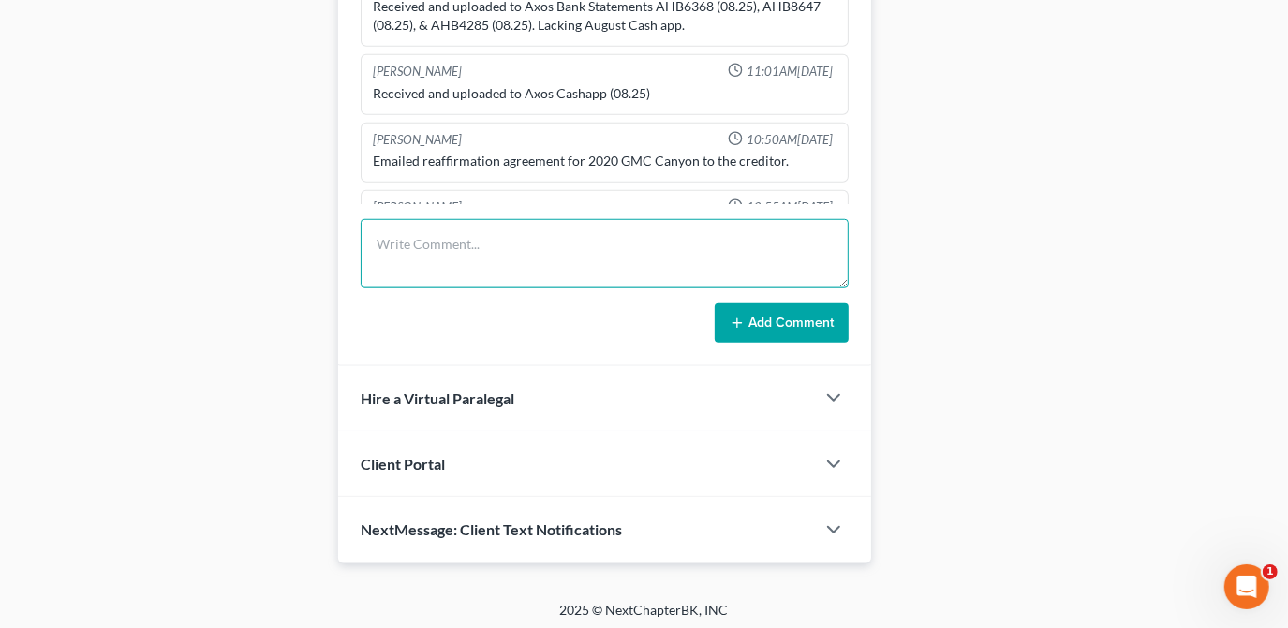
click at [457, 263] on textarea at bounding box center [605, 253] width 488 height 69
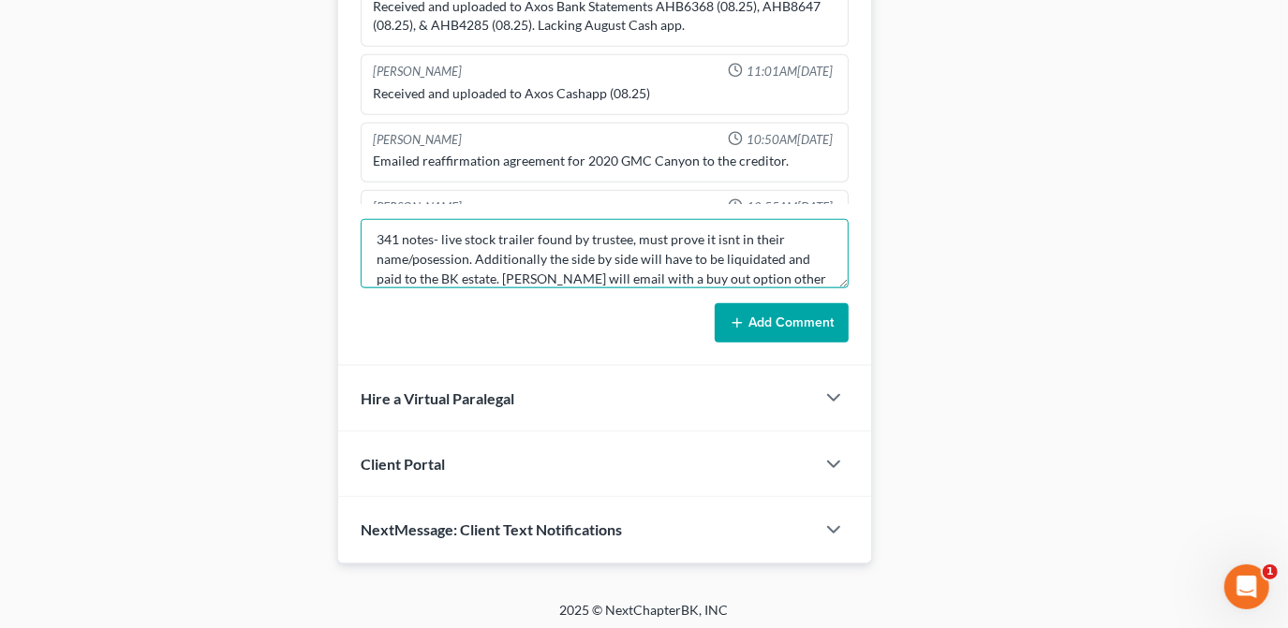
scroll to position [0, 0]
drag, startPoint x: 619, startPoint y: 261, endPoint x: 629, endPoint y: 272, distance: 14.6
click at [619, 261] on textarea "341 notes- live stock trailer found by trustee, must prove it isnt in their nam…" at bounding box center [605, 253] width 488 height 69
drag, startPoint x: 657, startPoint y: 253, endPoint x: 684, endPoint y: 268, distance: 31.0
click at [657, 253] on textarea "341 notes- live stock trailer found by trustee, must prove it isnt in their nam…" at bounding box center [605, 253] width 488 height 69
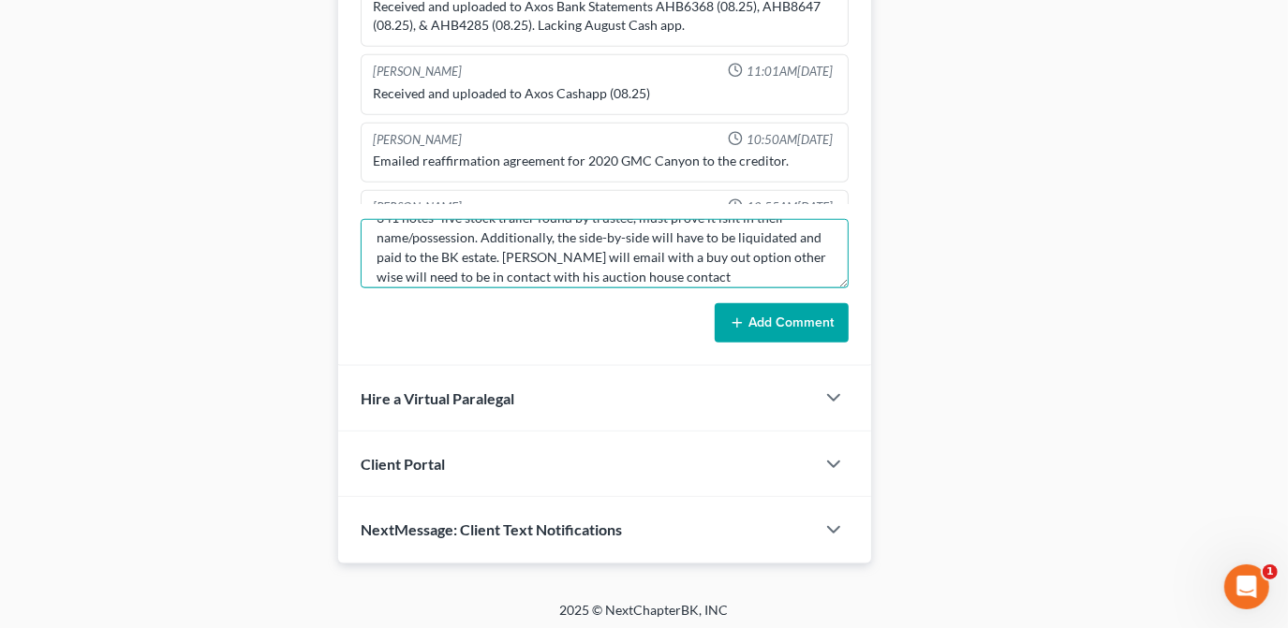
scroll to position [38, 0]
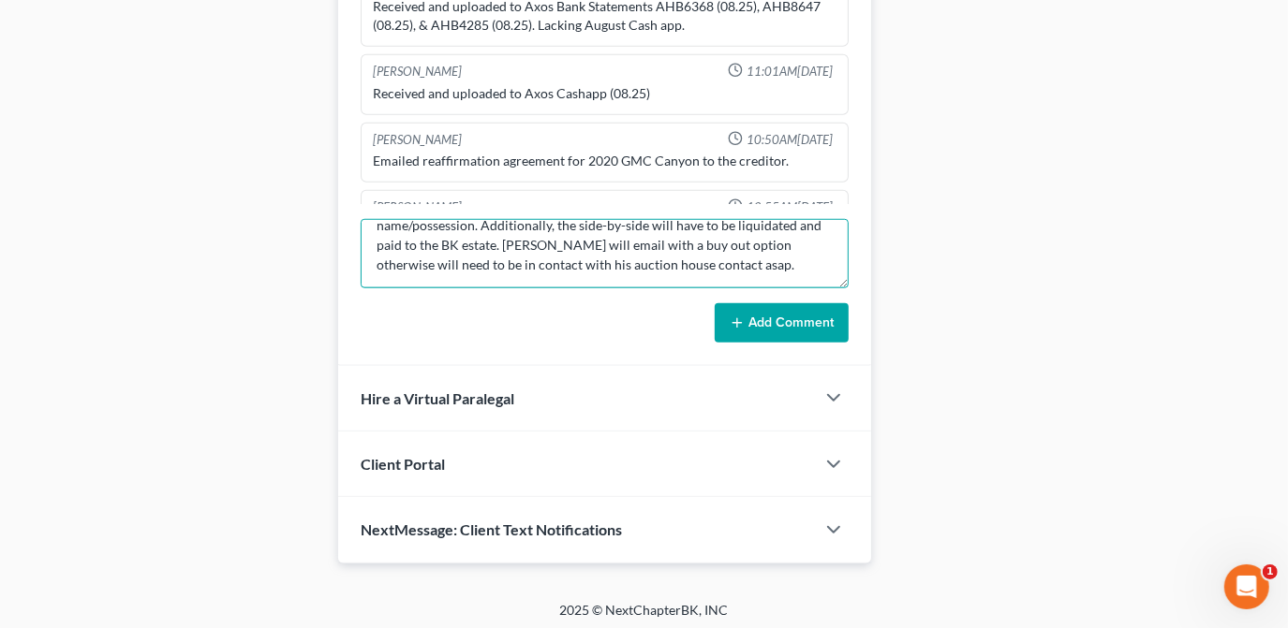
click at [726, 263] on textarea "341 notes- live stock trailer found by trustee, must prove it isnt in their nam…" at bounding box center [605, 253] width 488 height 69
type textarea "341 notes- live stock trailer found by trustee, must prove it isnt in their nam…"
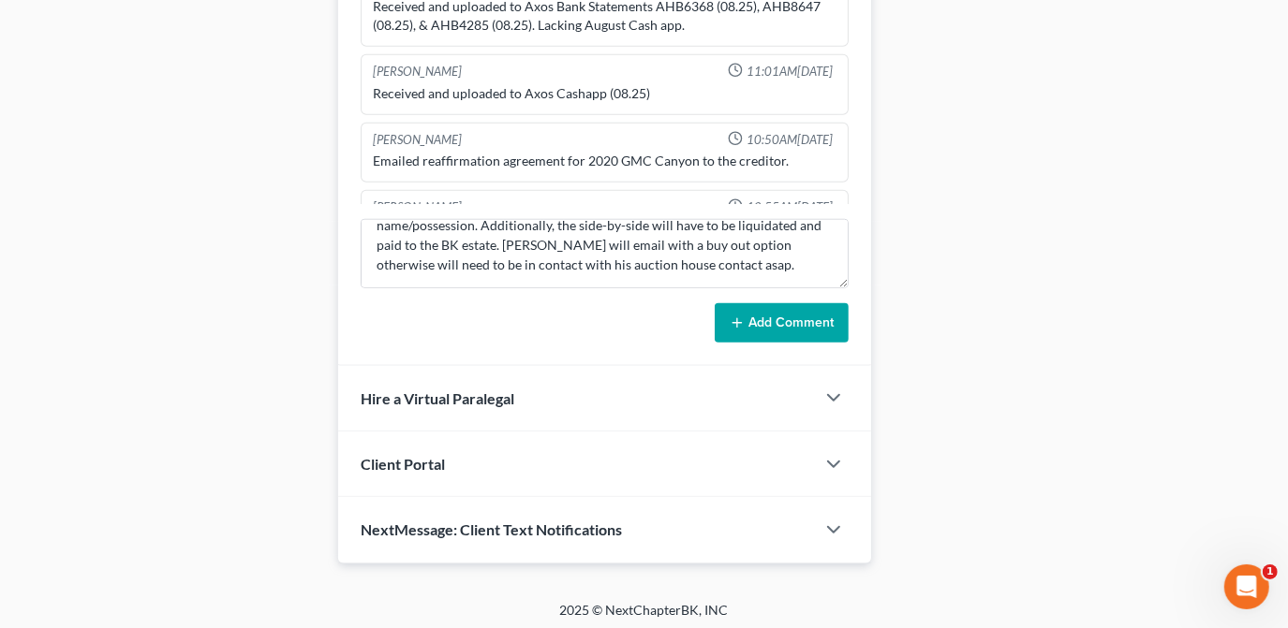
click at [755, 322] on button "Add Comment" at bounding box center [782, 322] width 134 height 39
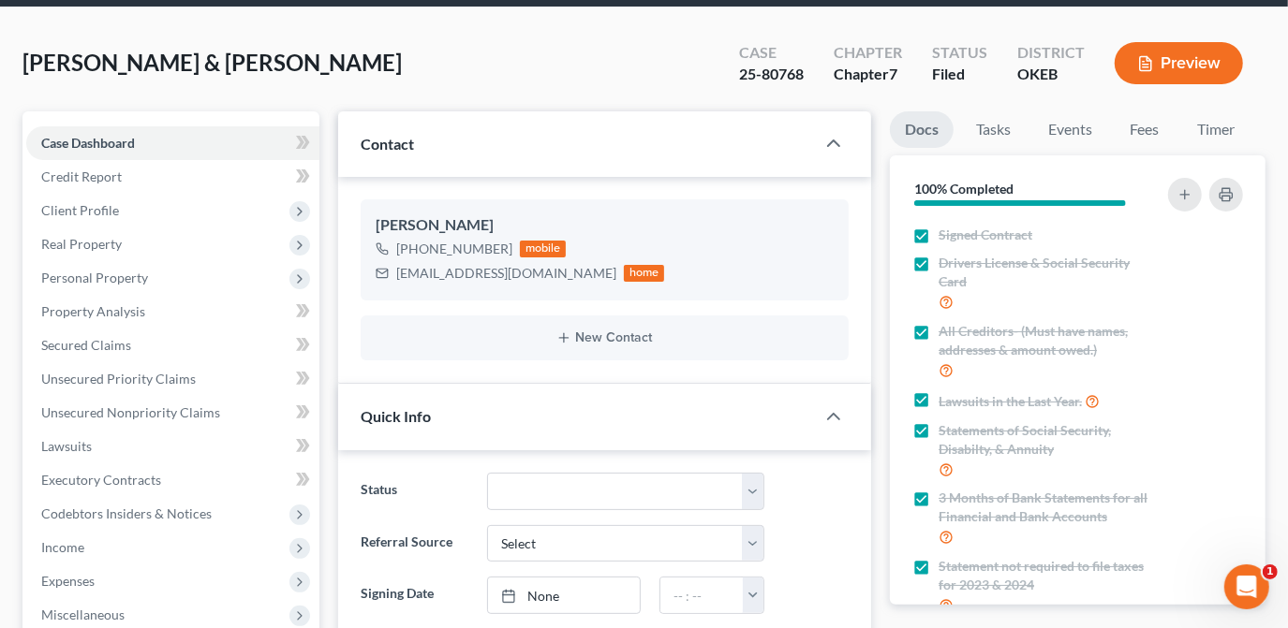
scroll to position [0, 0]
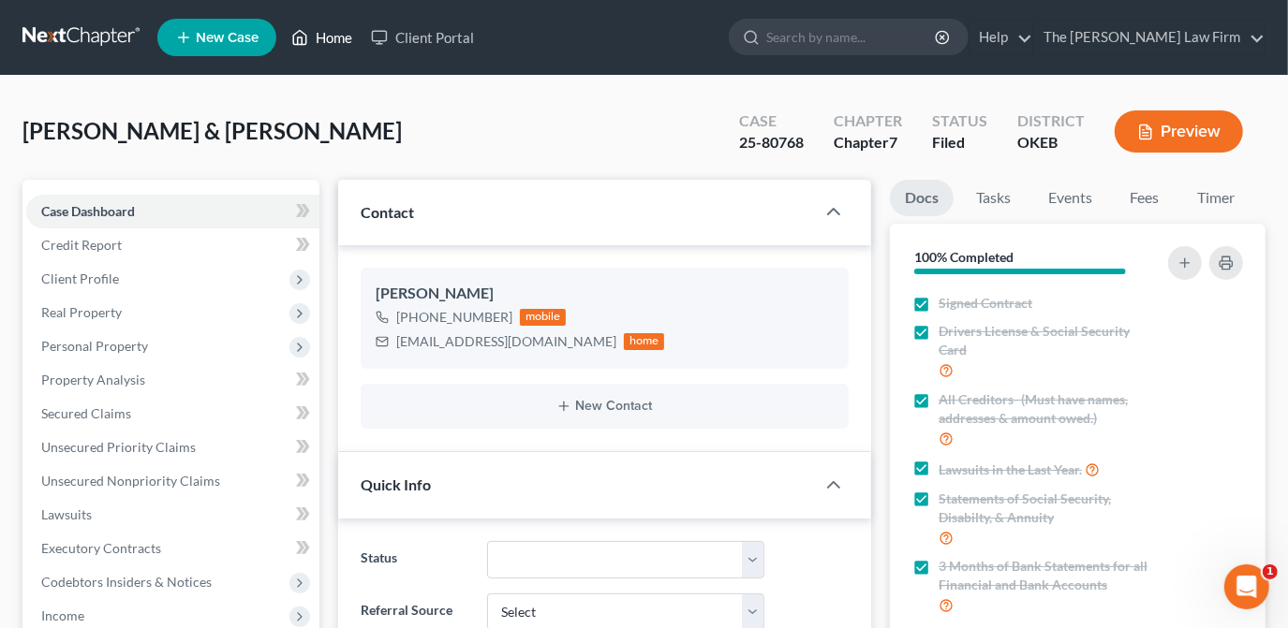
click at [322, 30] on link "Home" at bounding box center [322, 38] width 80 height 34
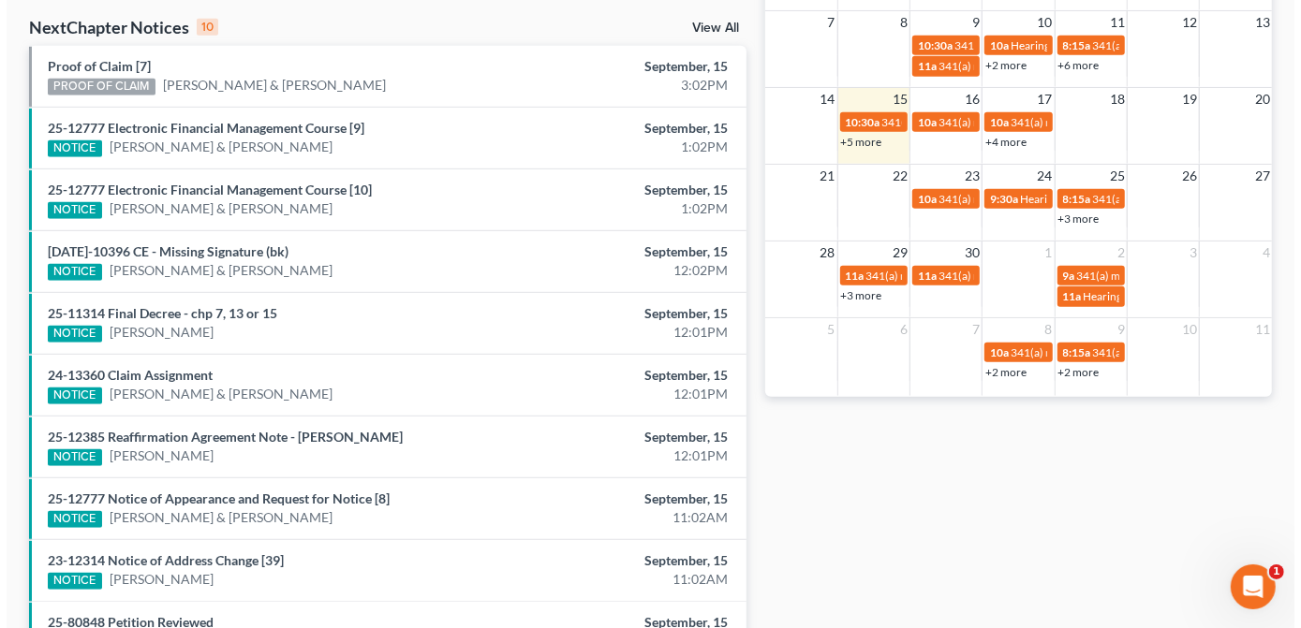
scroll to position [510, 0]
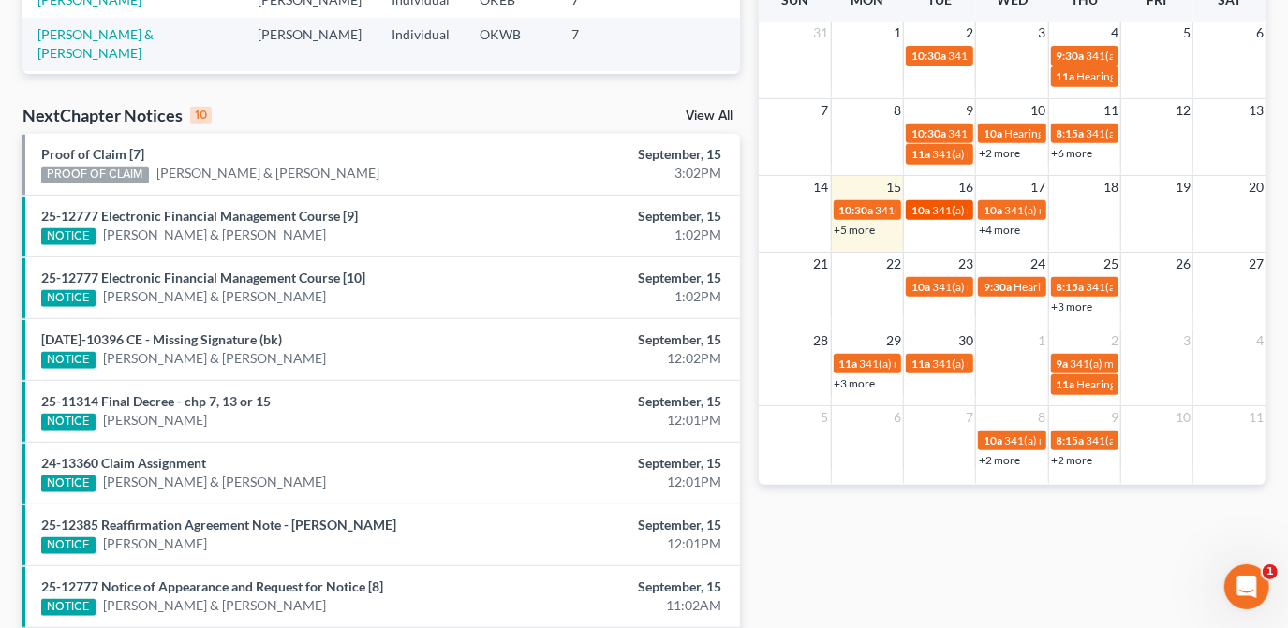
click at [955, 208] on span "341(a) meeting for [PERSON_NAME]" at bounding box center [1022, 210] width 181 height 14
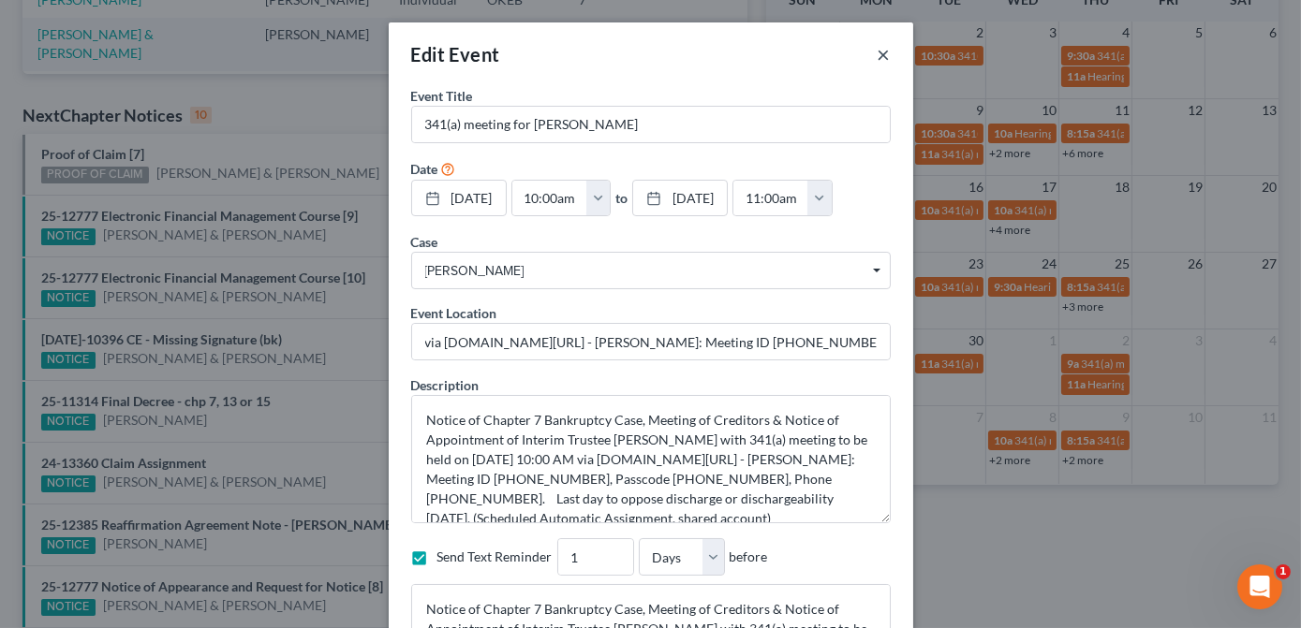
click at [883, 53] on button "×" at bounding box center [884, 54] width 13 height 22
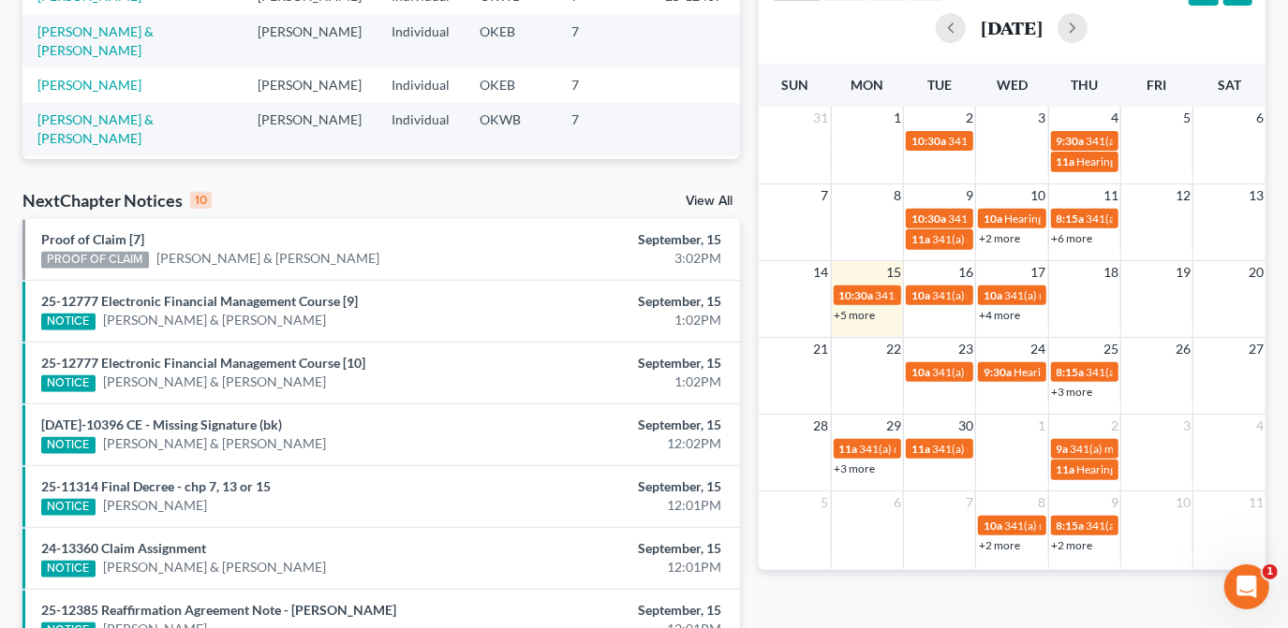
scroll to position [0, 0]
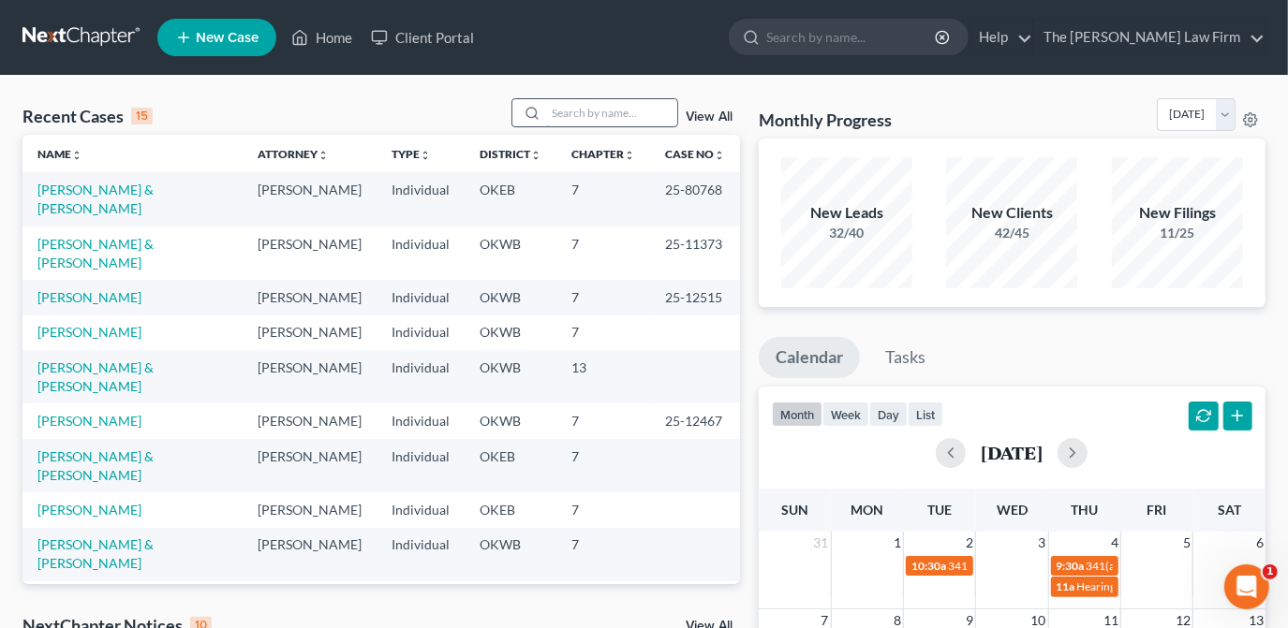
click at [604, 119] on input "search" at bounding box center [611, 112] width 131 height 27
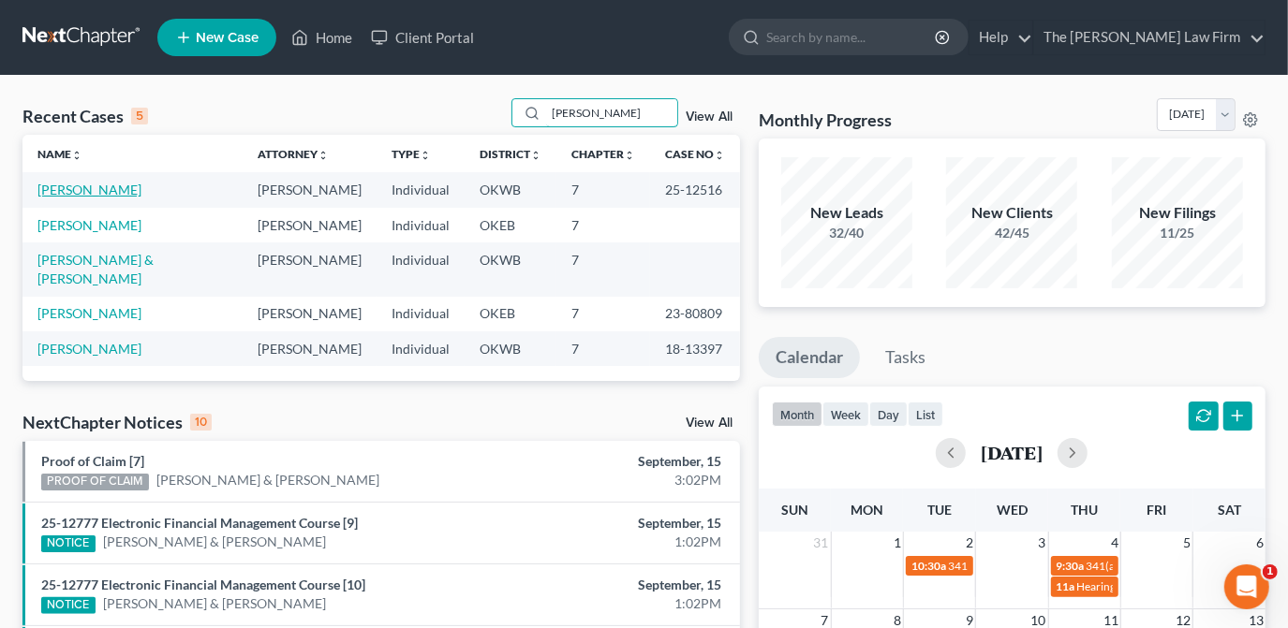
type input "[PERSON_NAME]"
click at [102, 189] on link "[PERSON_NAME]" at bounding box center [89, 190] width 104 height 16
select select "4"
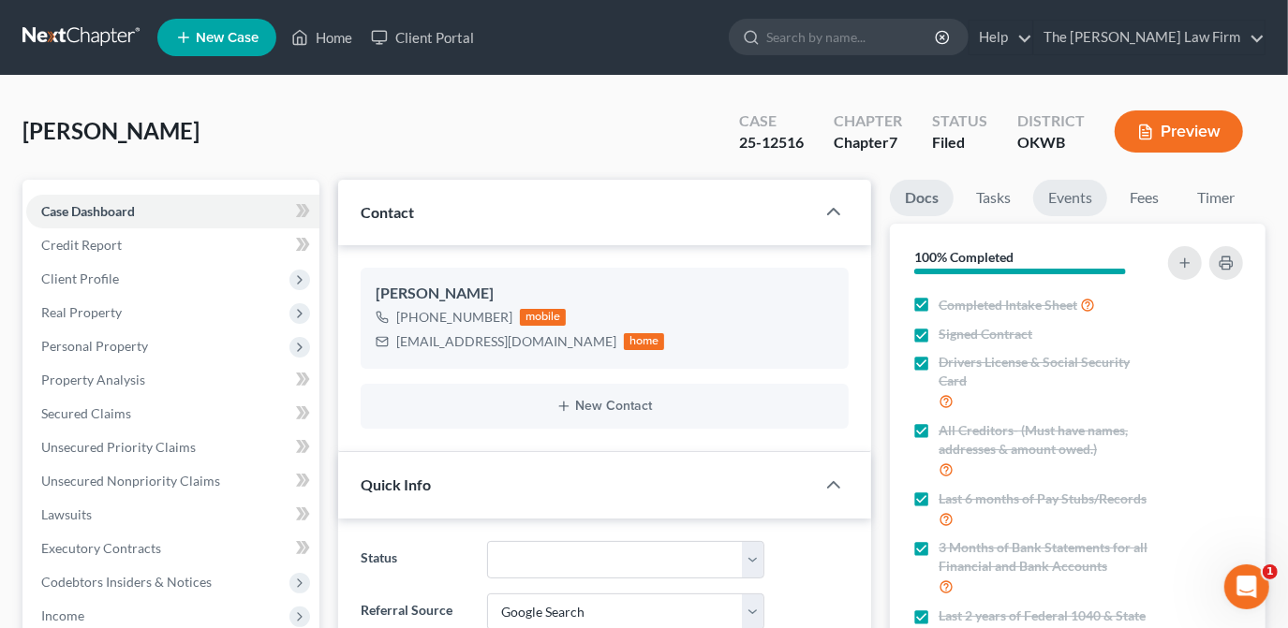
click at [1091, 210] on link "Events" at bounding box center [1070, 198] width 74 height 37
